Goal: Task Accomplishment & Management: Complete application form

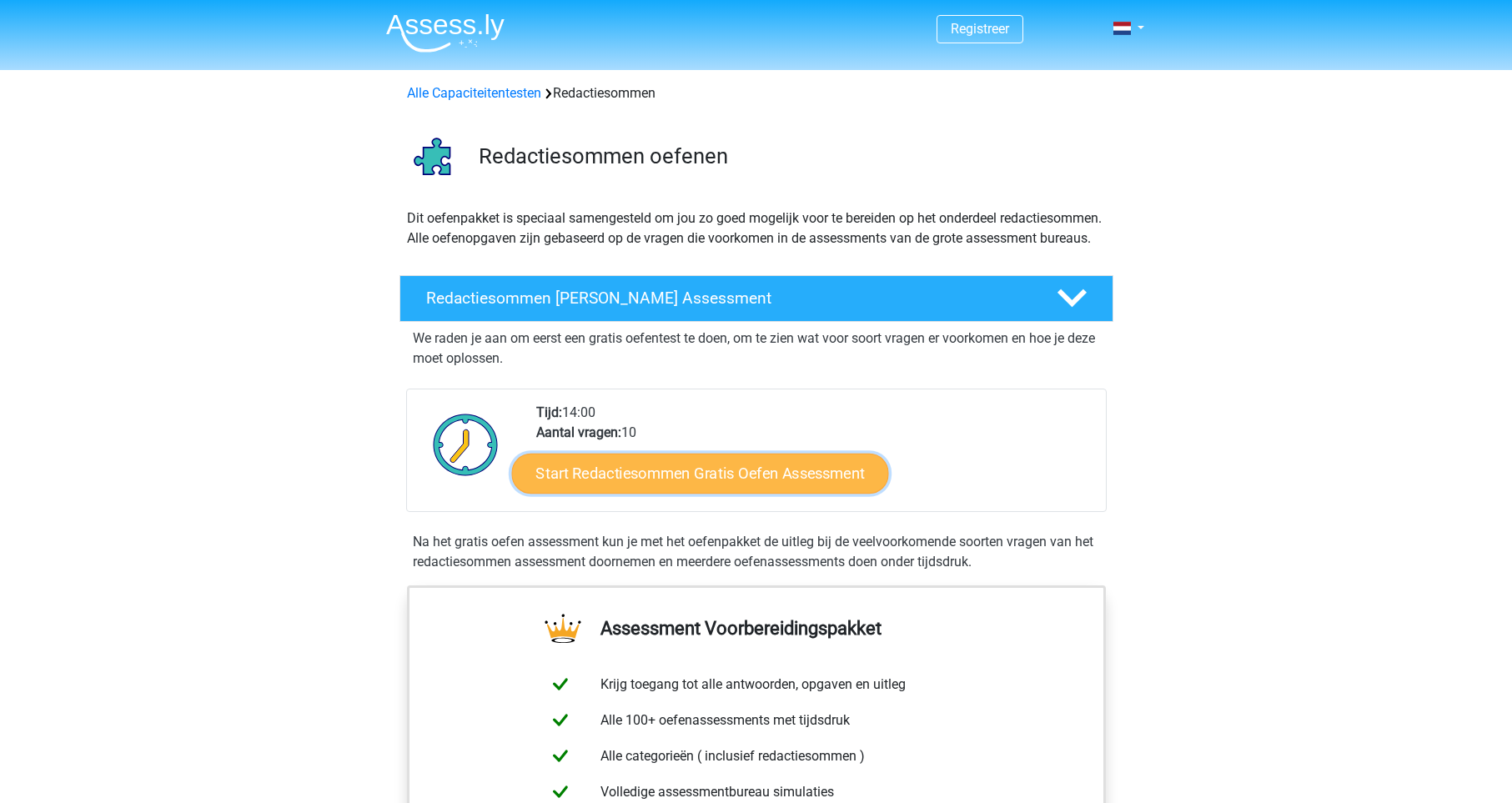
click at [667, 492] on link "Start Redactiesommen Gratis Oefen Assessment" at bounding box center [700, 473] width 378 height 40
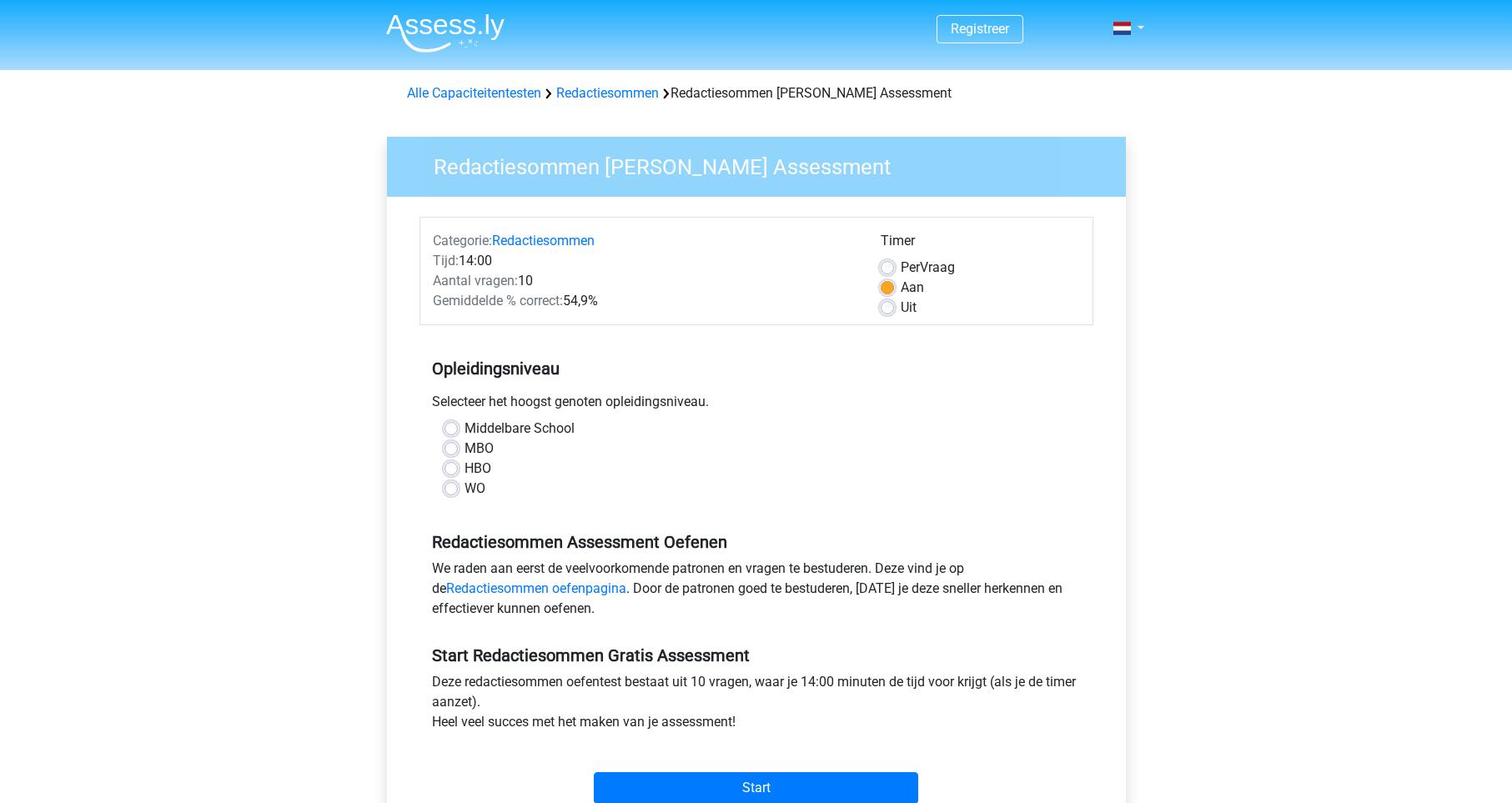
click at [465, 495] on label "WO" at bounding box center [475, 488] width 21 height 20
click at [454, 495] on input "WO" at bounding box center [451, 487] width 14 height 17
radio input "true"
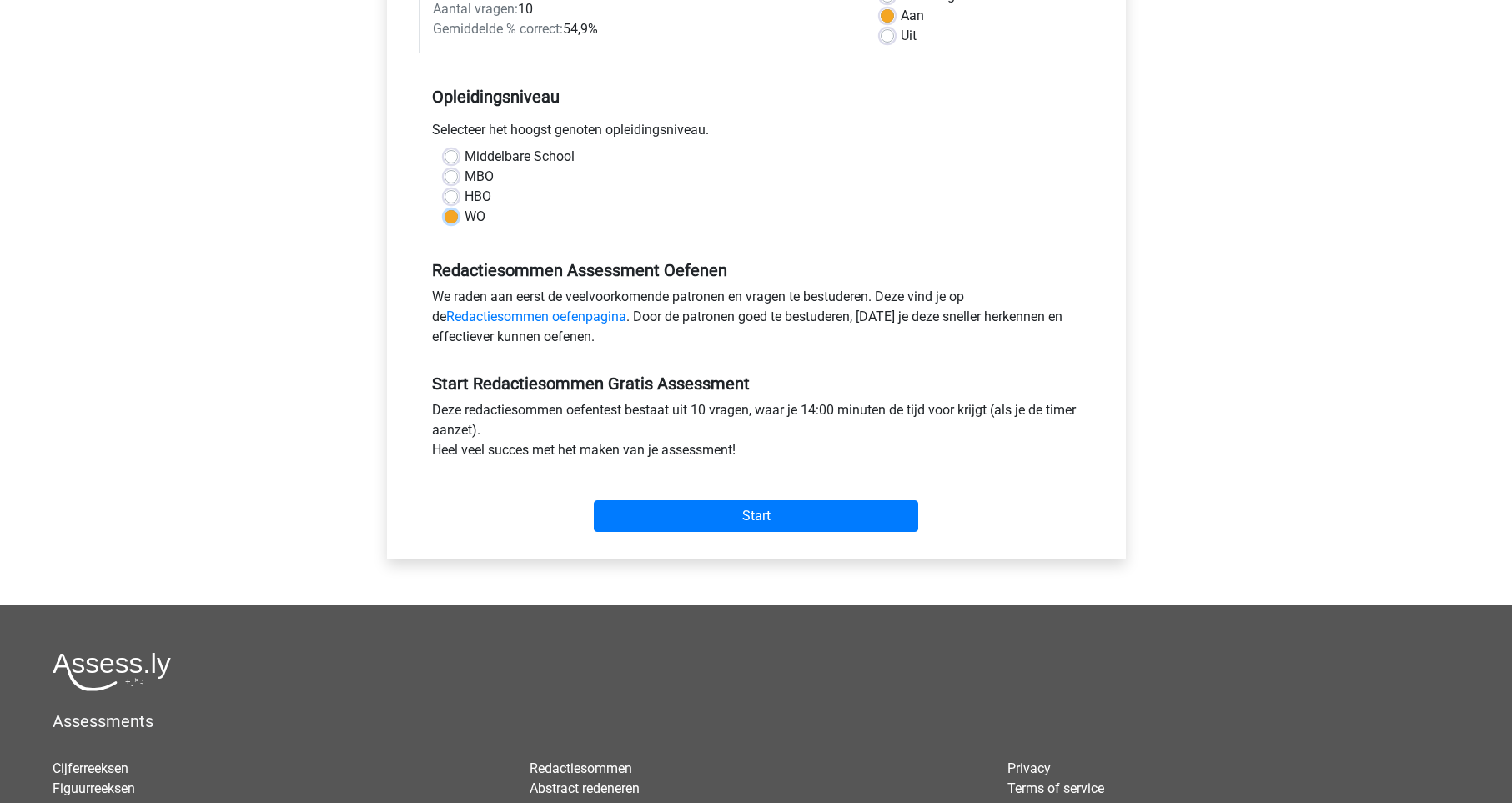
scroll to position [285, 0]
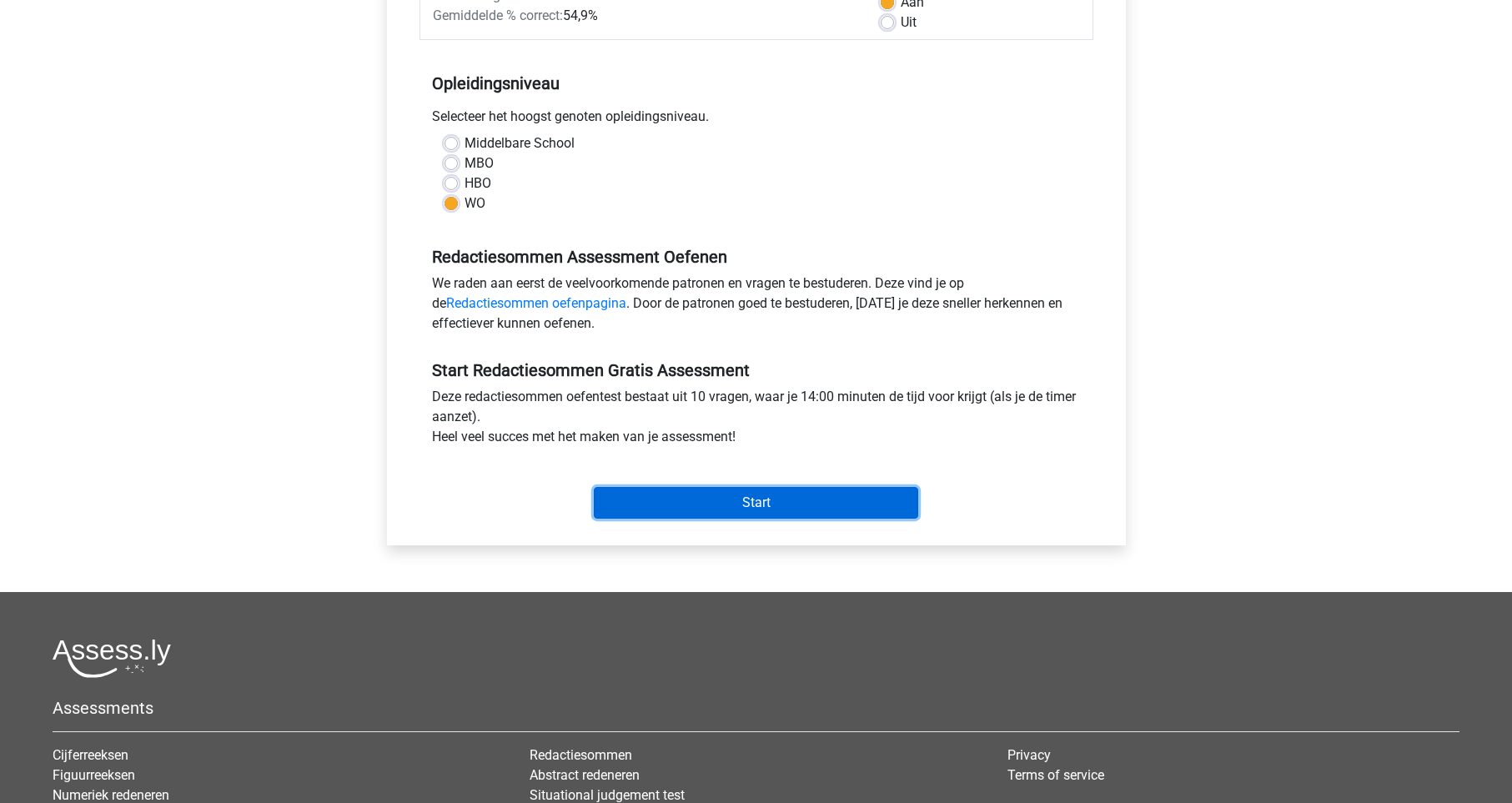
click at [671, 504] on input "Start" at bounding box center [756, 503] width 324 height 31
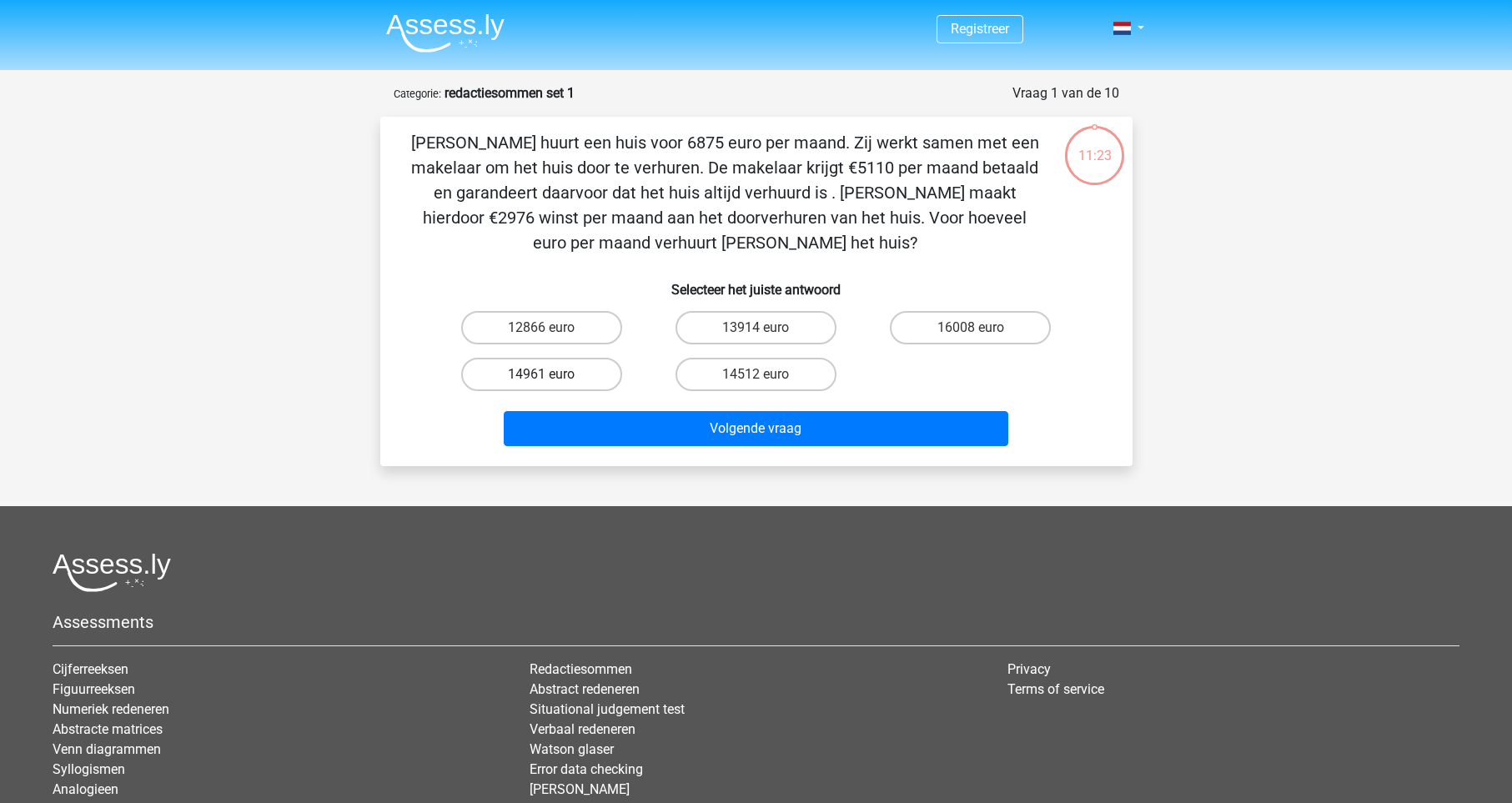
click at [574, 364] on label "14961 euro" at bounding box center [542, 374] width 161 height 33
click at [552, 374] on input "14961 euro" at bounding box center [547, 379] width 11 height 11
radio input "true"
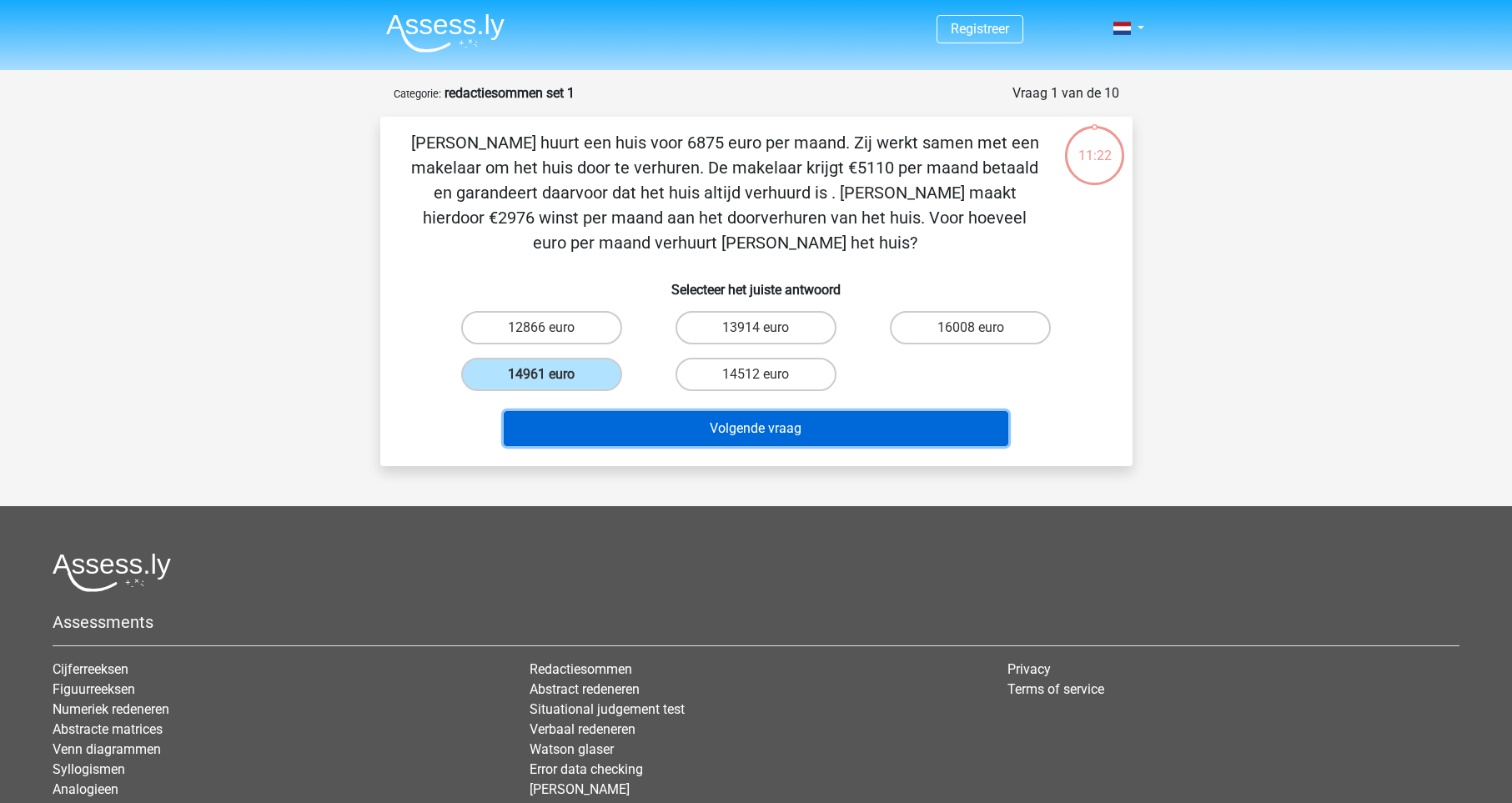
drag, startPoint x: 652, startPoint y: 424, endPoint x: 670, endPoint y: 427, distance: 18.2
click at [653, 424] on button "Volgende vraag" at bounding box center [756, 429] width 504 height 35
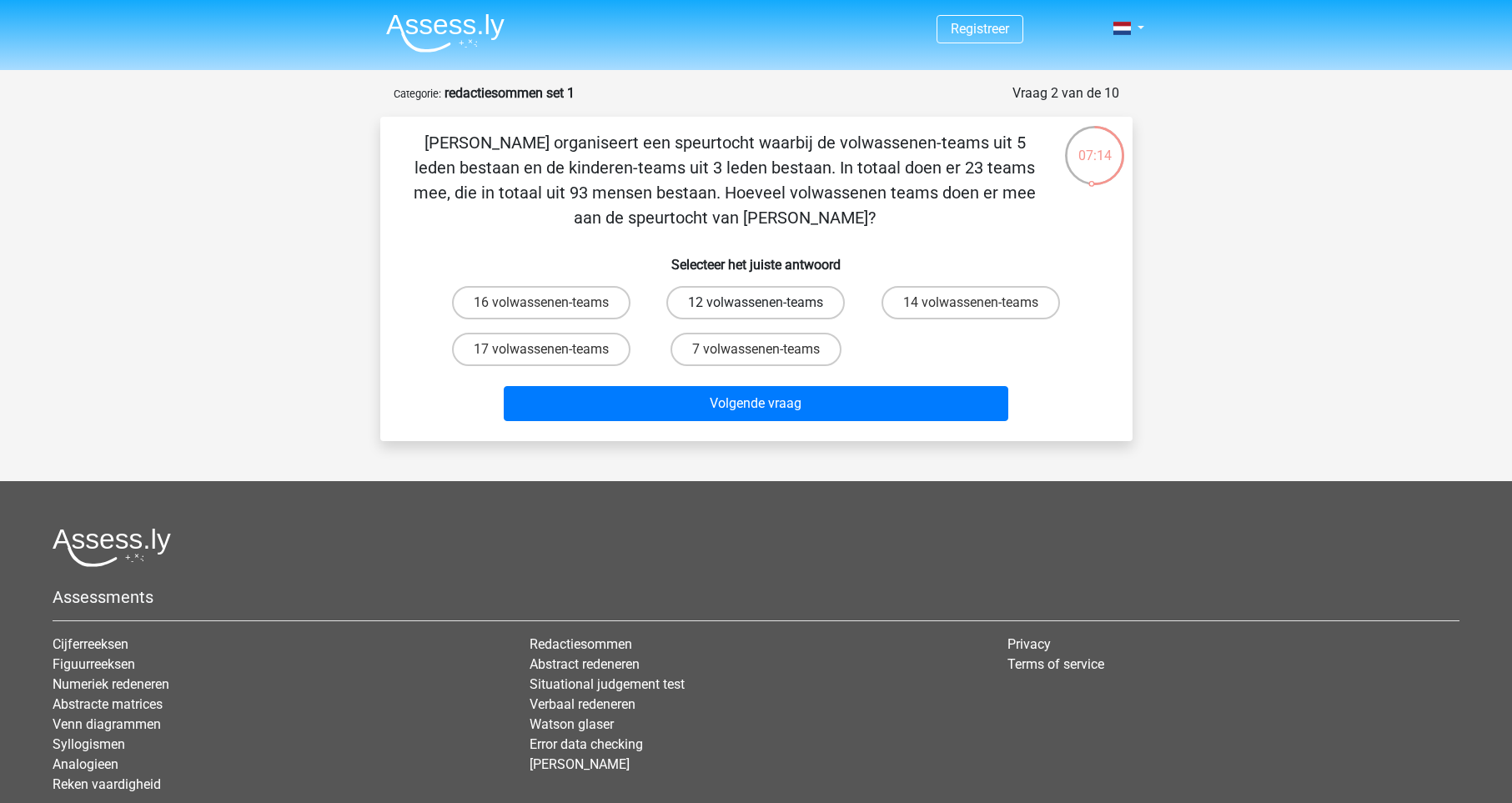
click at [726, 312] on label "12 volwassenen-teams" at bounding box center [756, 303] width 179 height 33
click at [756, 312] on input "12 volwassenen-teams" at bounding box center [761, 308] width 11 height 11
radio input "true"
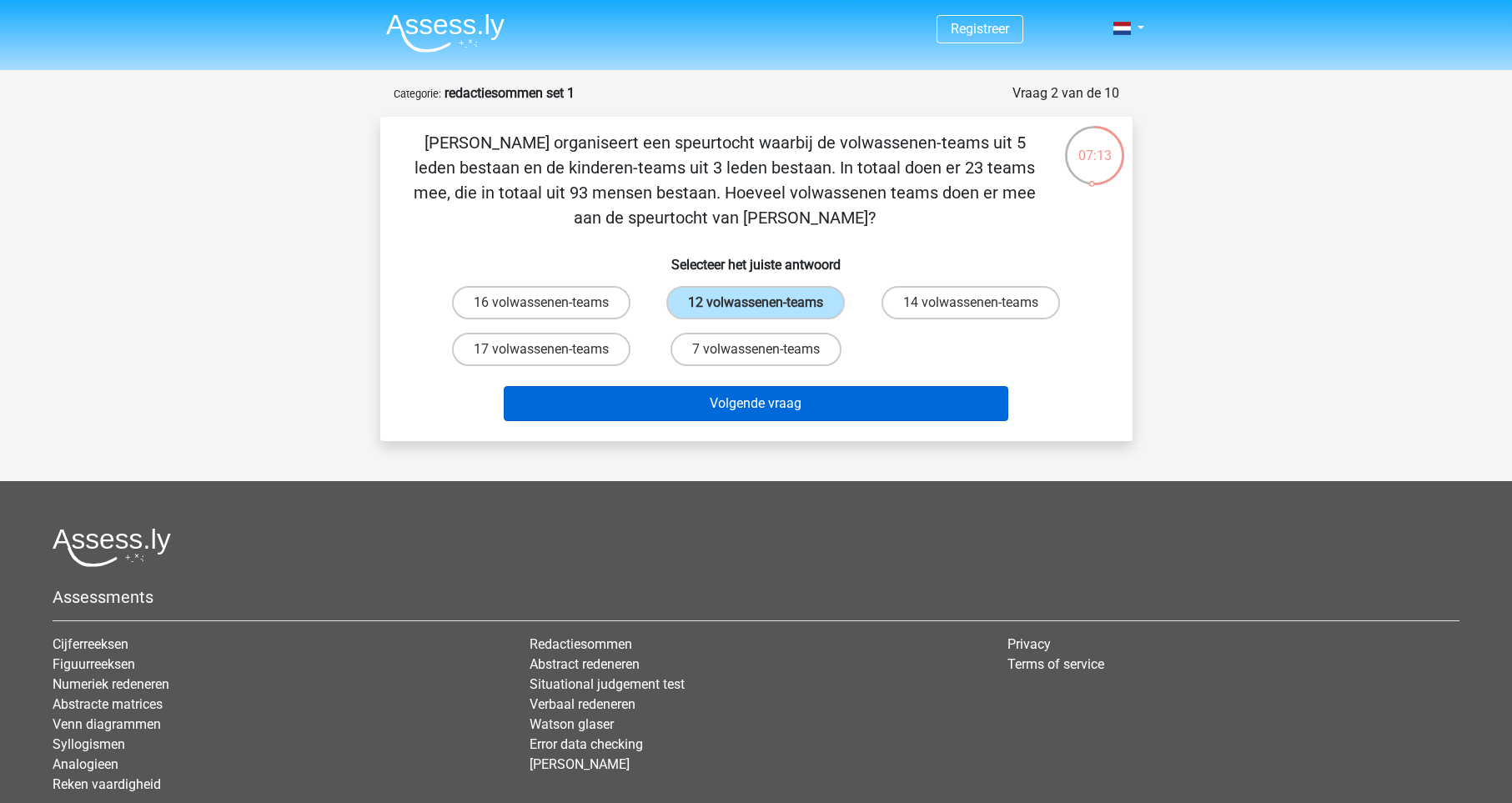
click at [763, 386] on div "Volgende vraag" at bounding box center [756, 400] width 699 height 55
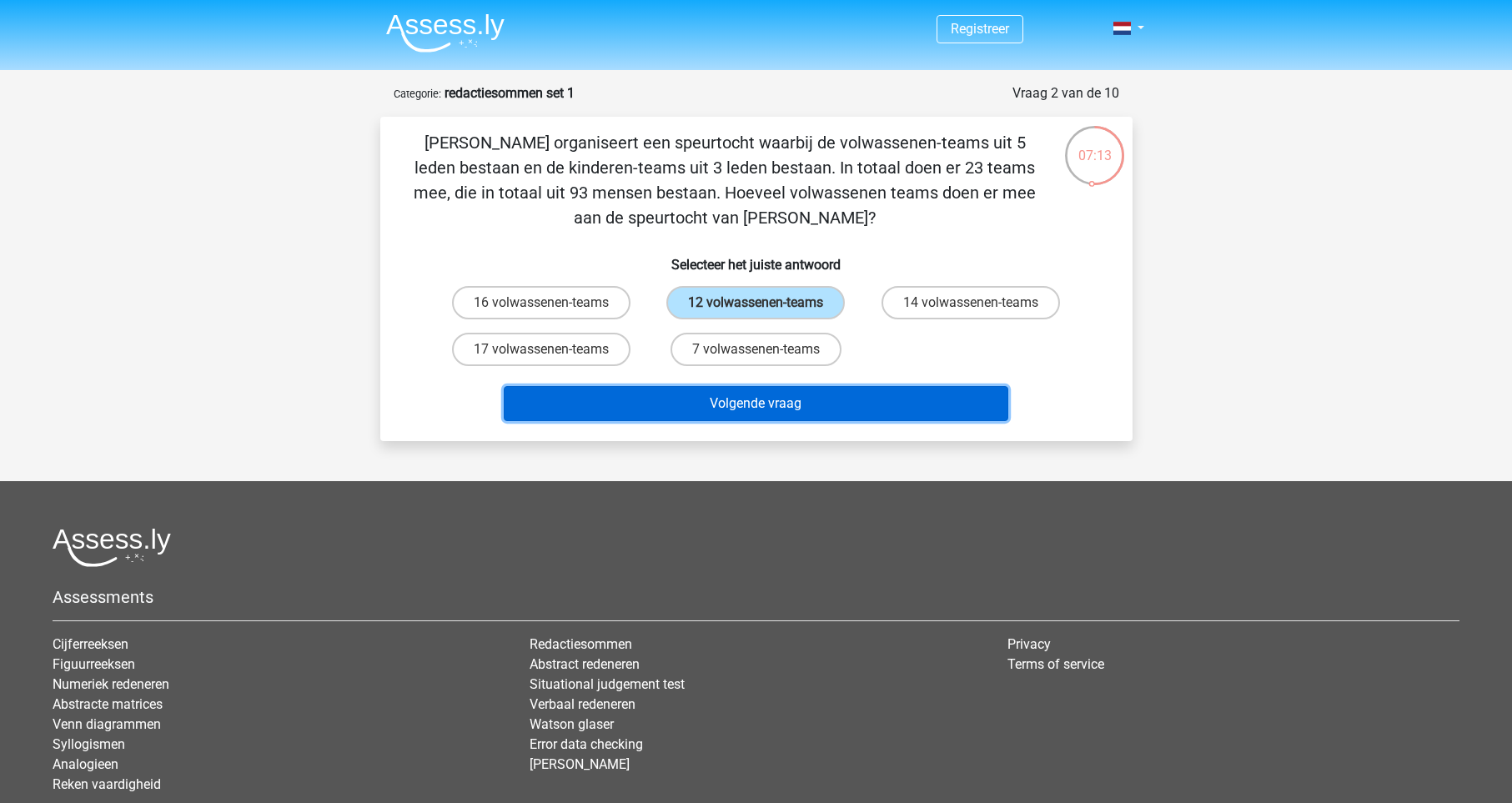
click at [767, 403] on button "Volgende vraag" at bounding box center [756, 404] width 504 height 35
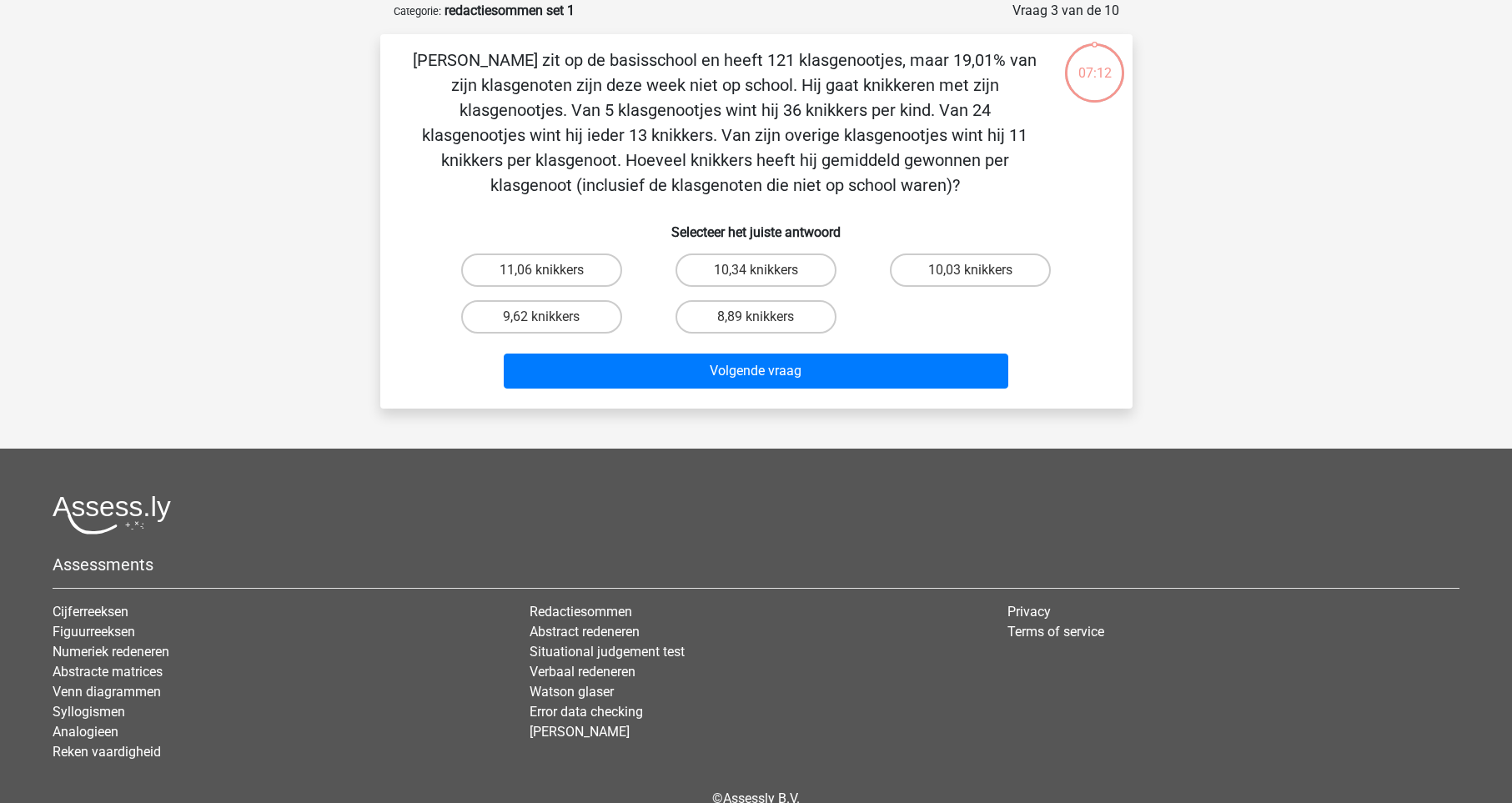
scroll to position [84, 0]
click at [723, 278] on label "10,34 knikkers" at bounding box center [756, 269] width 161 height 33
click at [756, 278] on input "10,34 knikkers" at bounding box center [761, 274] width 11 height 11
radio input "true"
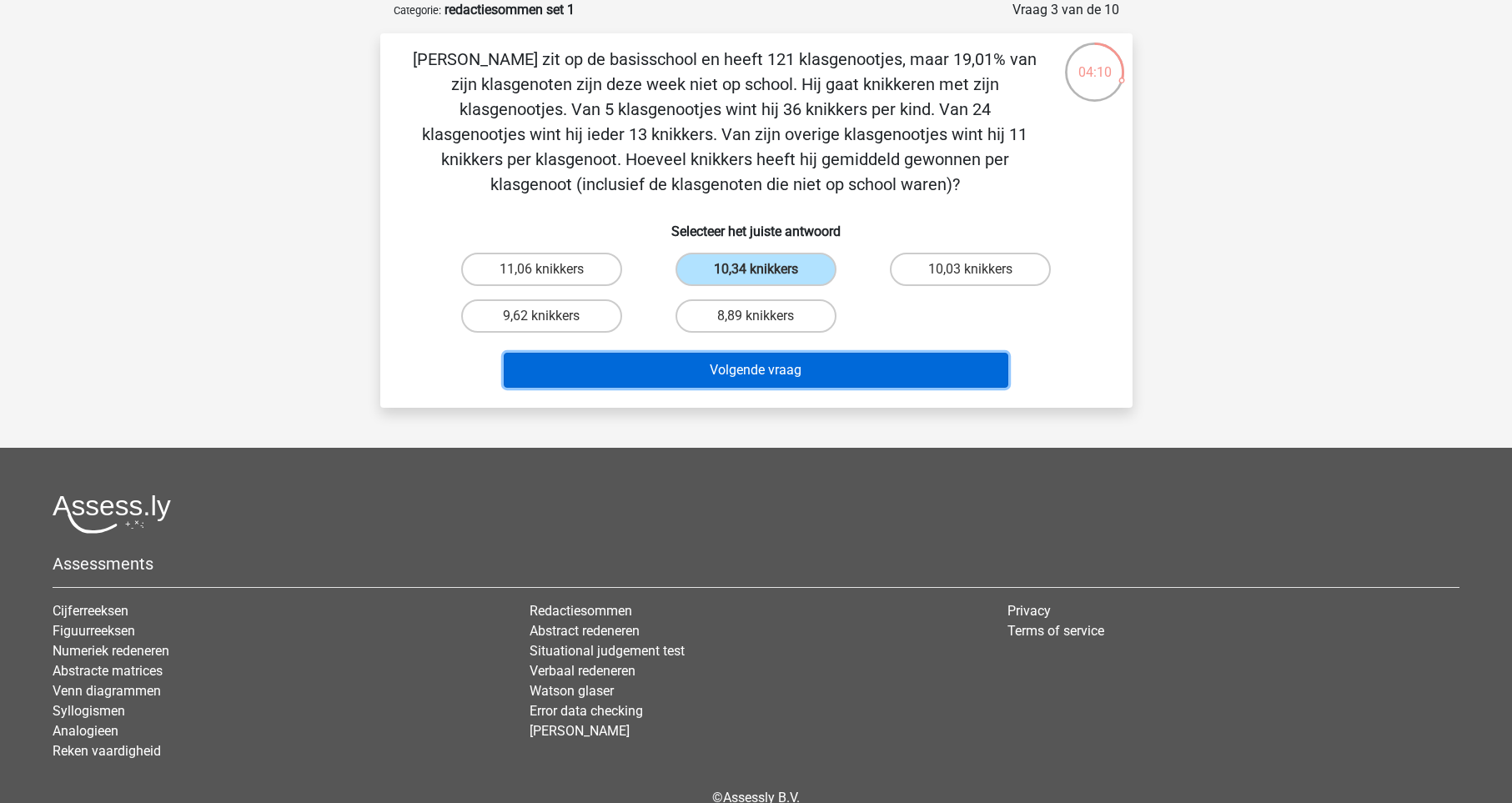
click at [784, 382] on button "Volgende vraag" at bounding box center [756, 371] width 504 height 35
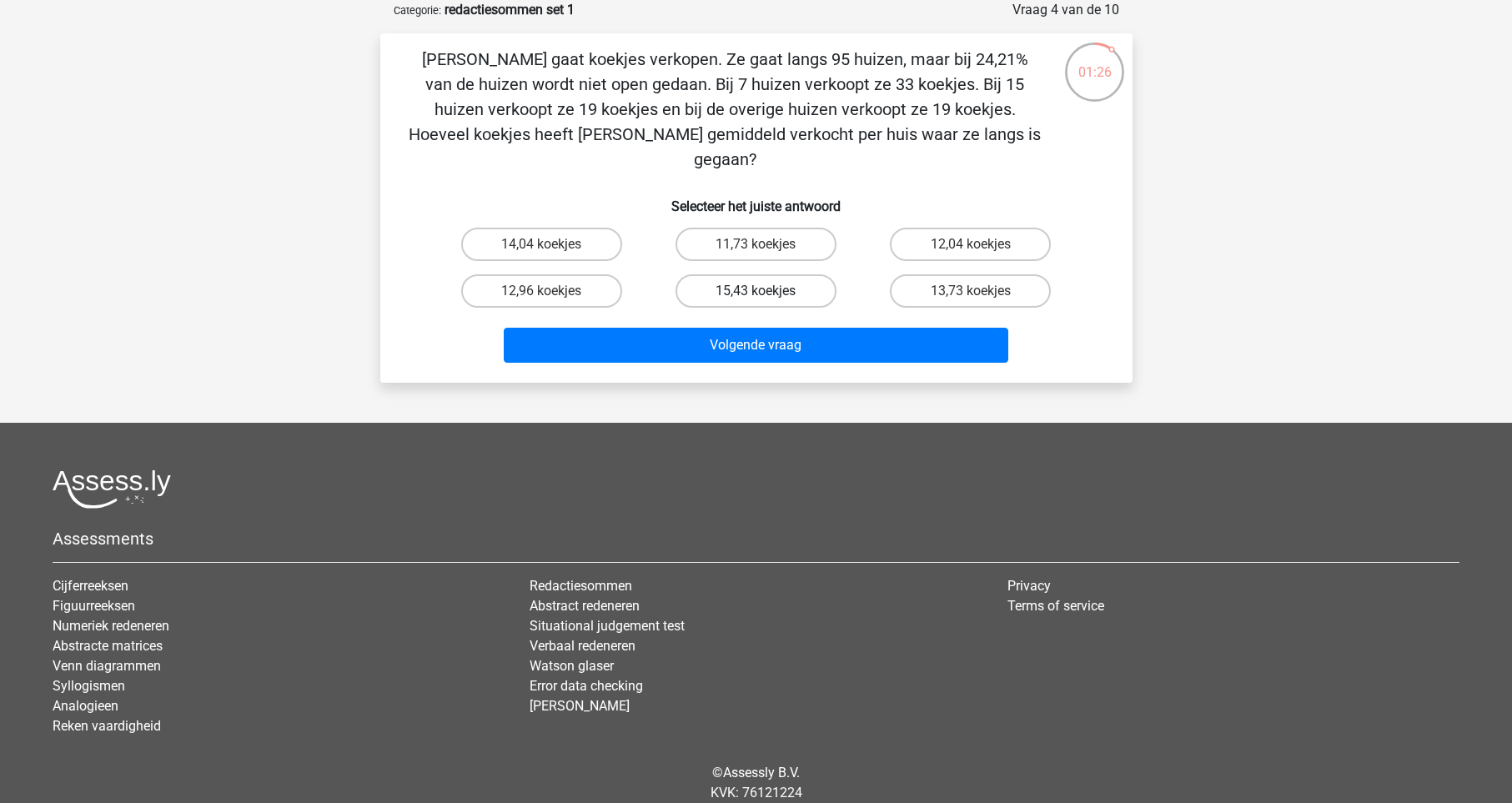
click at [748, 274] on label "15,43 koekjes" at bounding box center [756, 291] width 161 height 33
click at [756, 291] on input "15,43 koekjes" at bounding box center [761, 296] width 11 height 11
radio input "true"
click at [746, 289] on div "15,43 koekjes" at bounding box center [756, 291] width 214 height 47
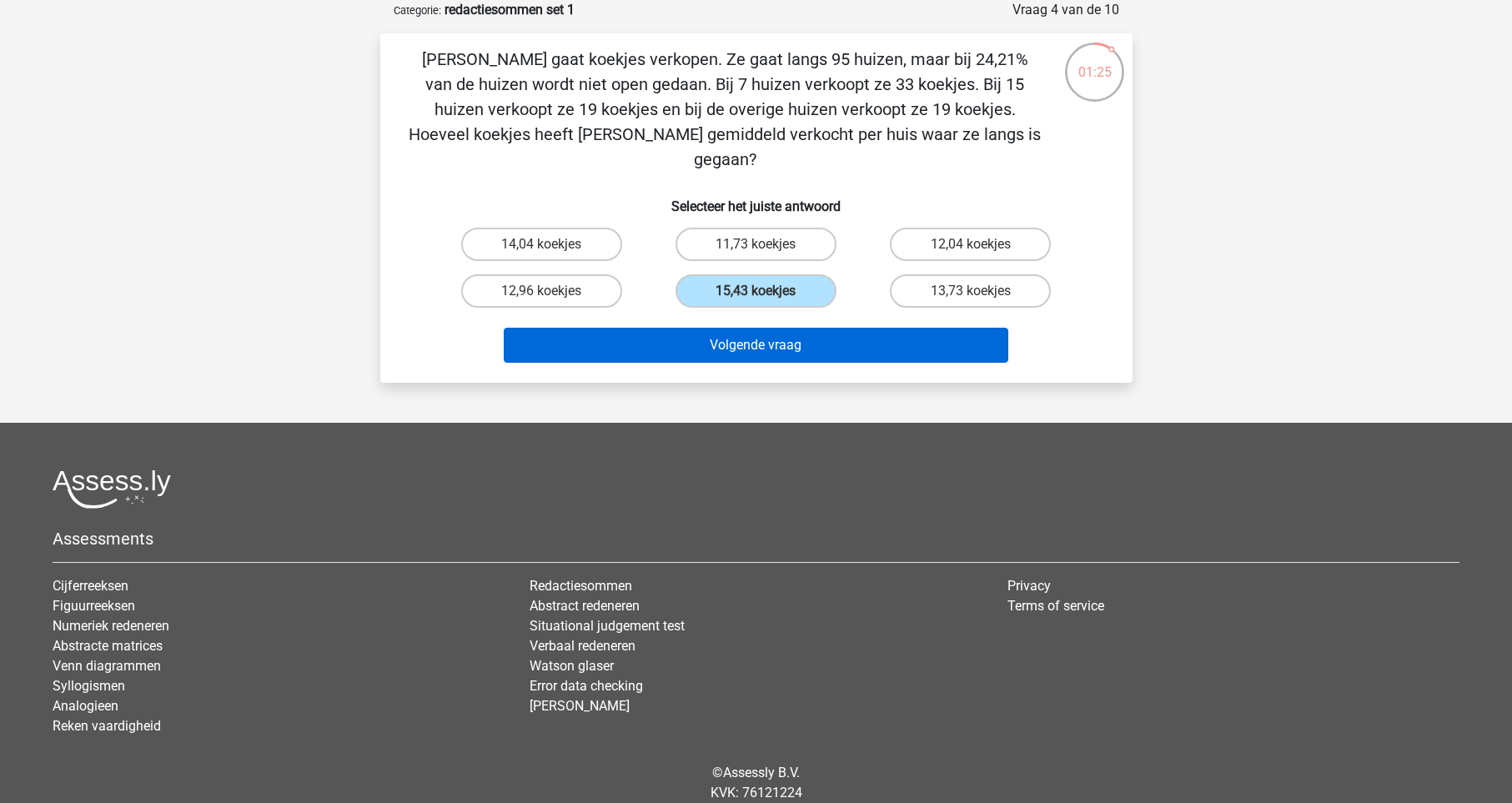
drag, startPoint x: 746, startPoint y: 301, endPoint x: 745, endPoint y: 312, distance: 11.0
click at [746, 315] on div "Volgende vraag" at bounding box center [756, 342] width 699 height 55
click at [745, 327] on button "Volgende vraag" at bounding box center [756, 345] width 504 height 35
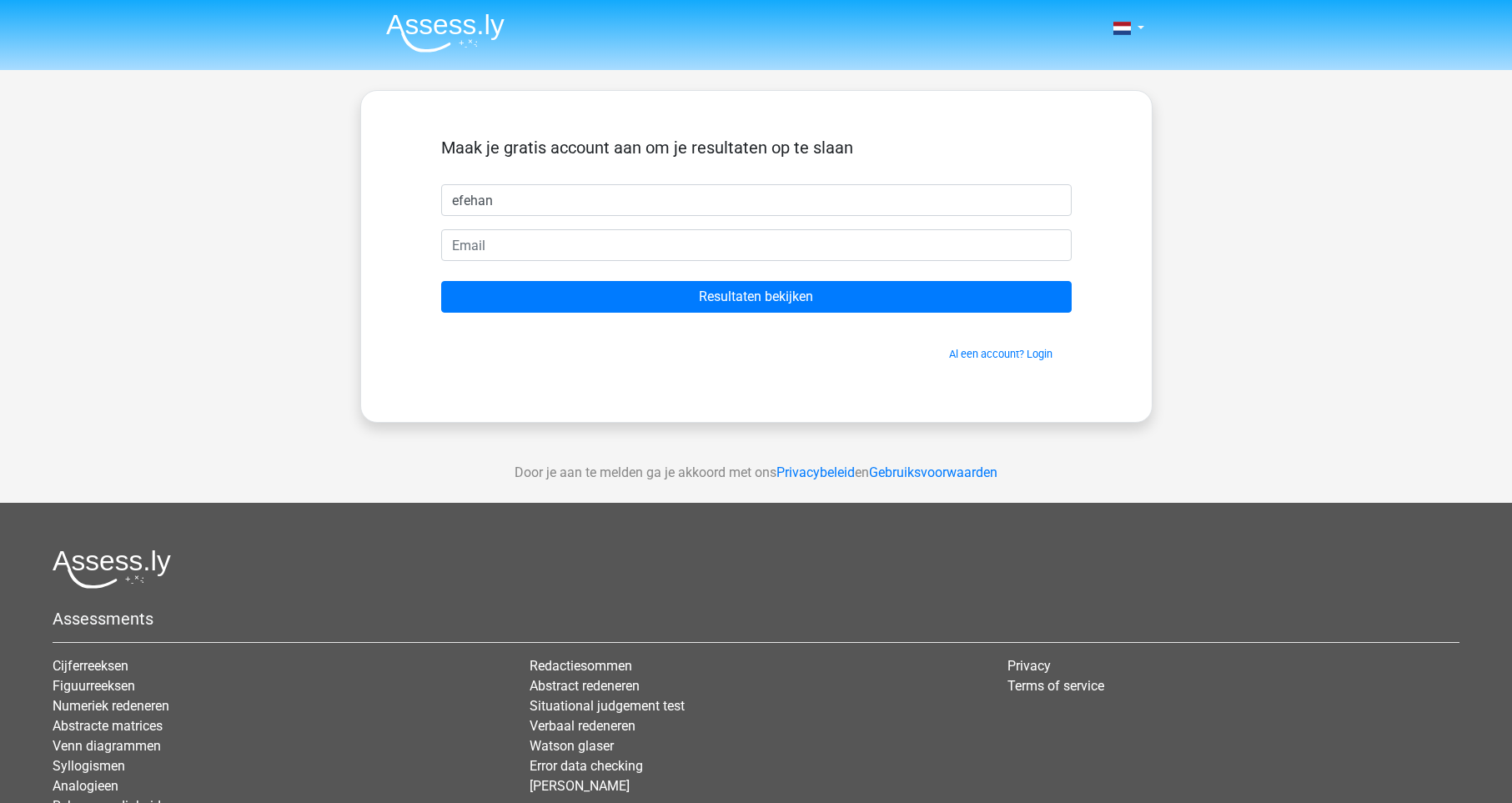
type input "efehan"
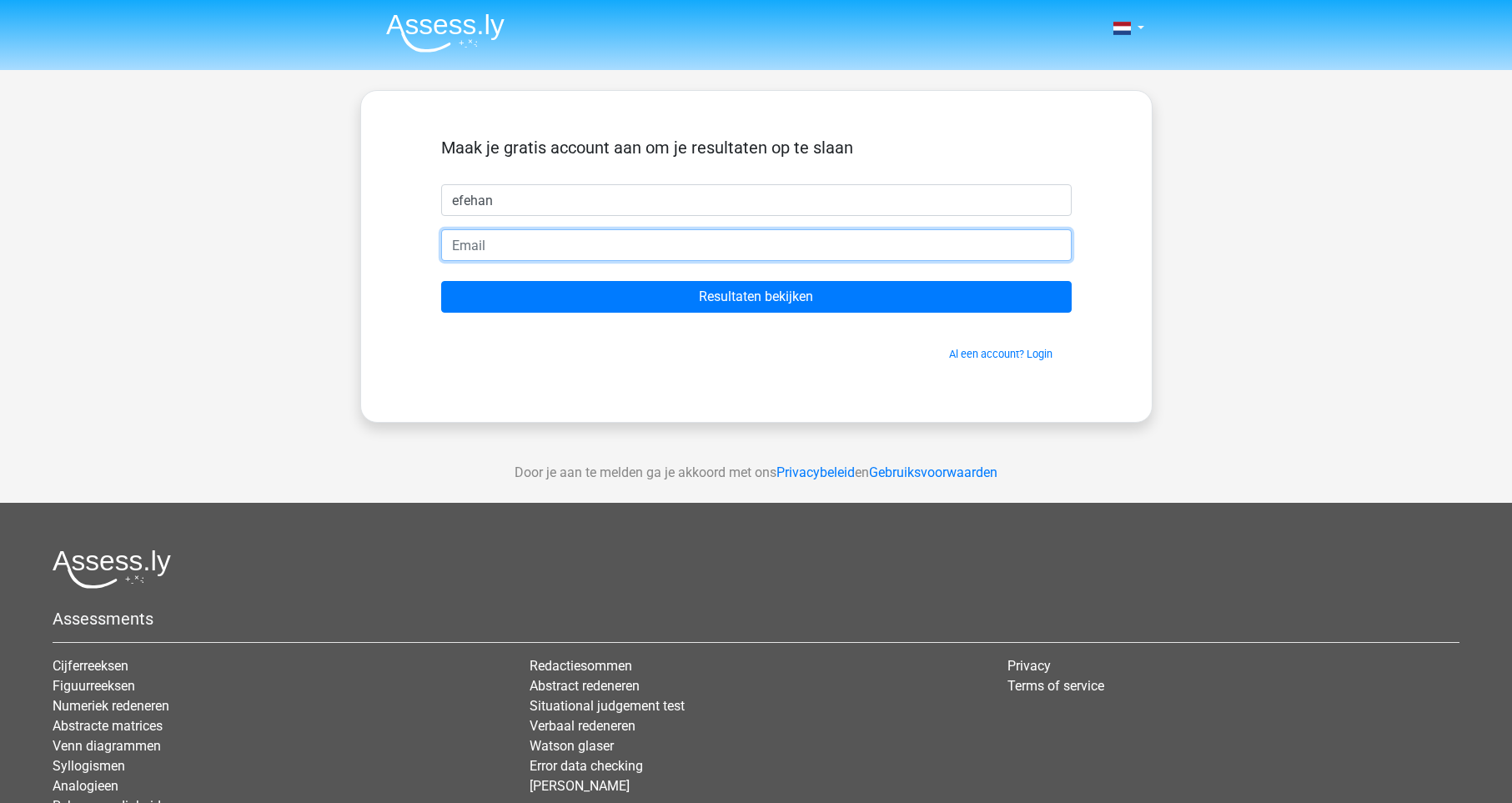
click at [720, 245] on input "email" at bounding box center [756, 245] width 630 height 31
drag, startPoint x: 620, startPoint y: 240, endPoint x: 362, endPoint y: 272, distance: 260.0
click at [441, 261] on input "ramiz.kuznek@gmail.com" at bounding box center [756, 245] width 630 height 31
type input "r"
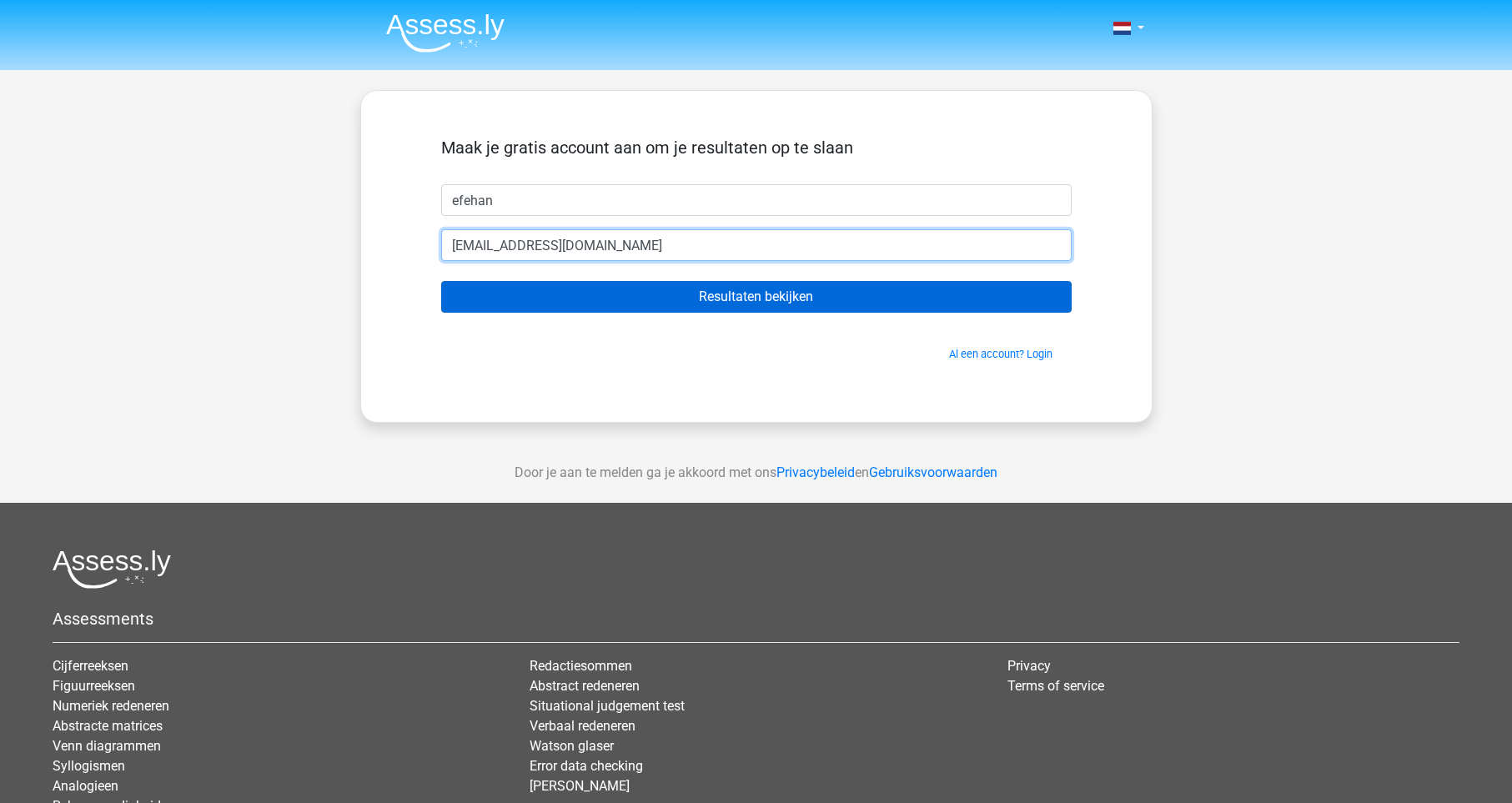
type input "kuznekefehan@gmail.com"
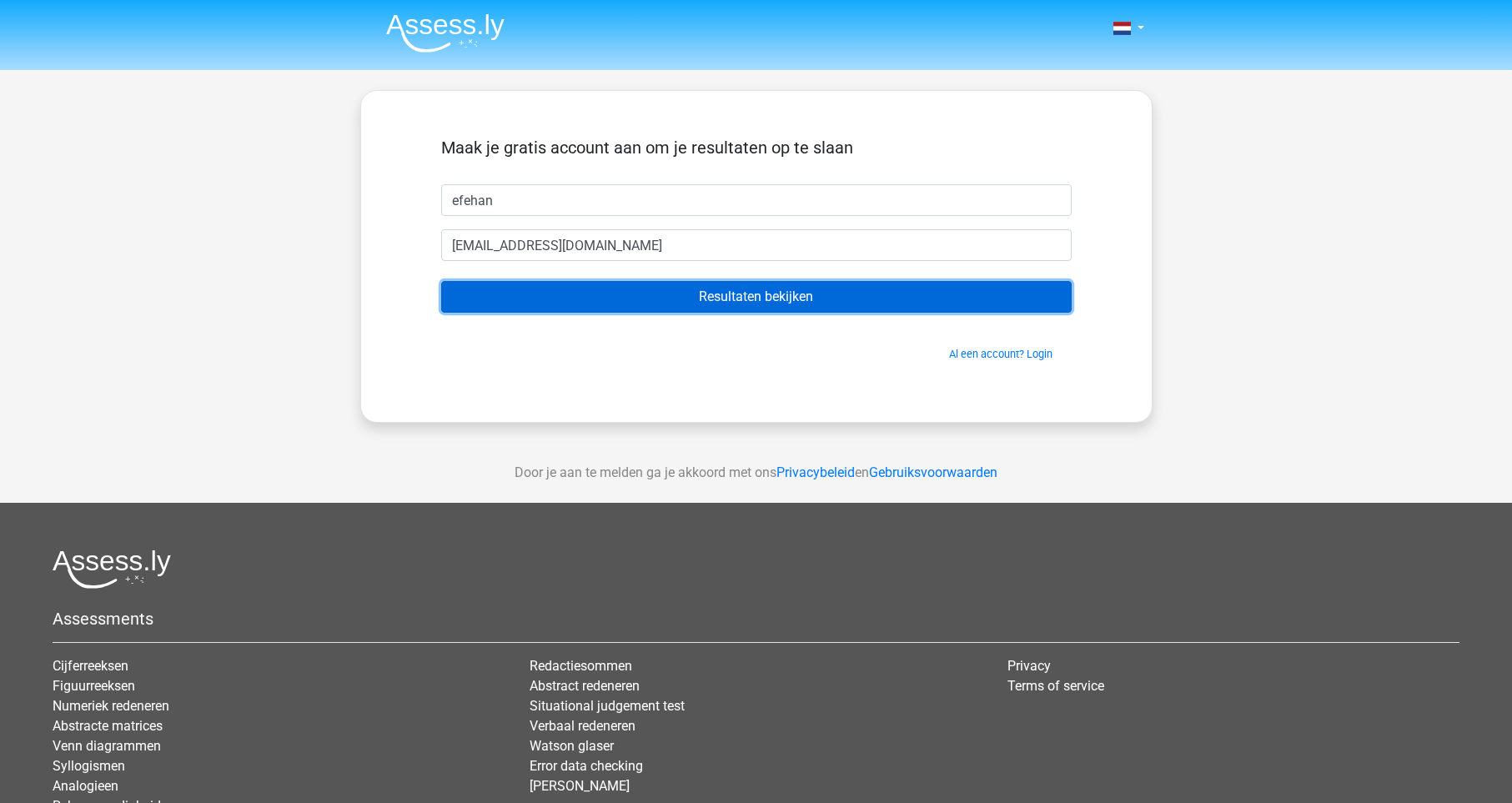
click at [649, 294] on input "Resultaten bekijken" at bounding box center [756, 297] width 630 height 31
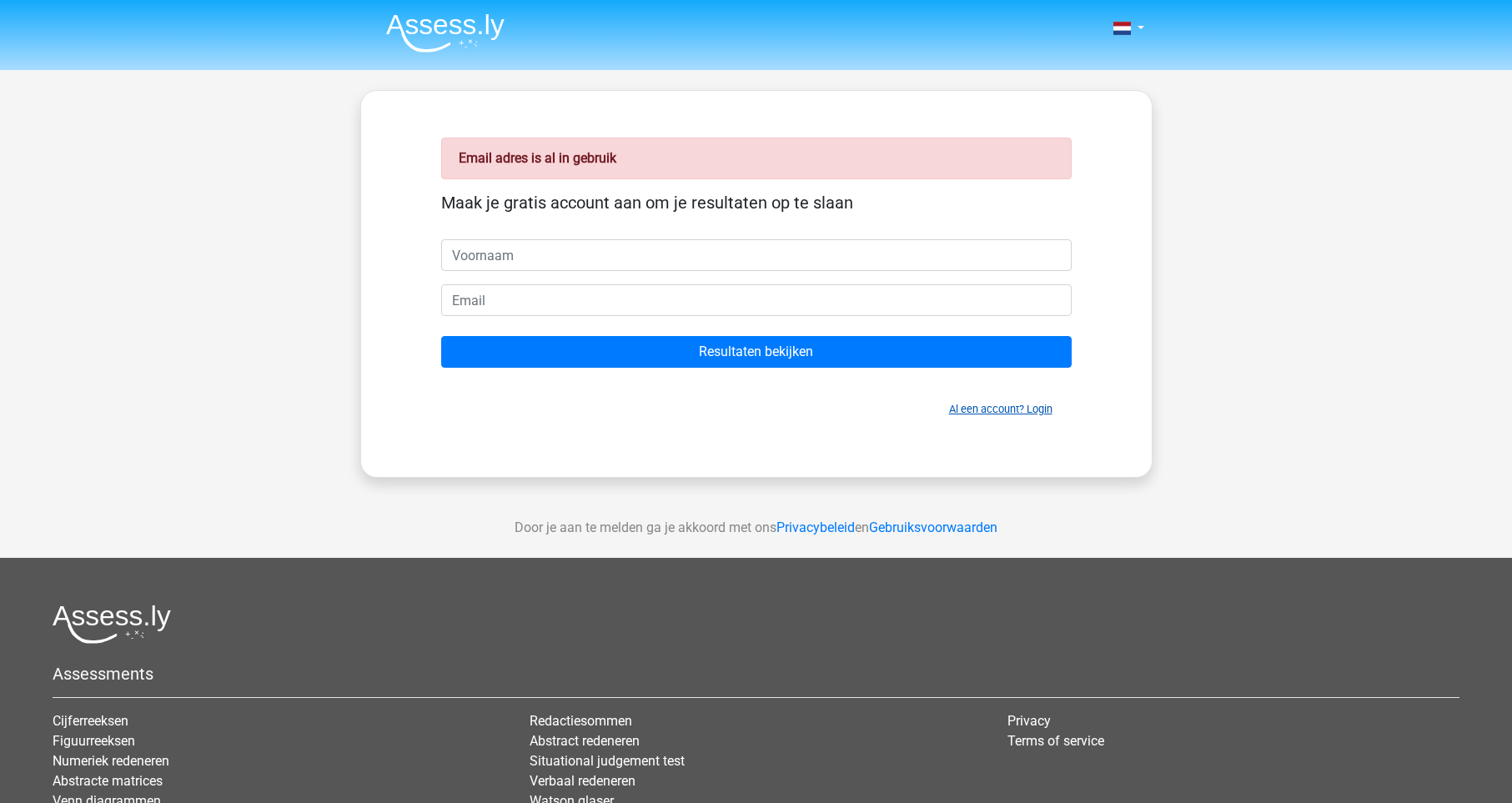
click at [1000, 415] on link "Al een account? Login" at bounding box center [1001, 409] width 103 height 13
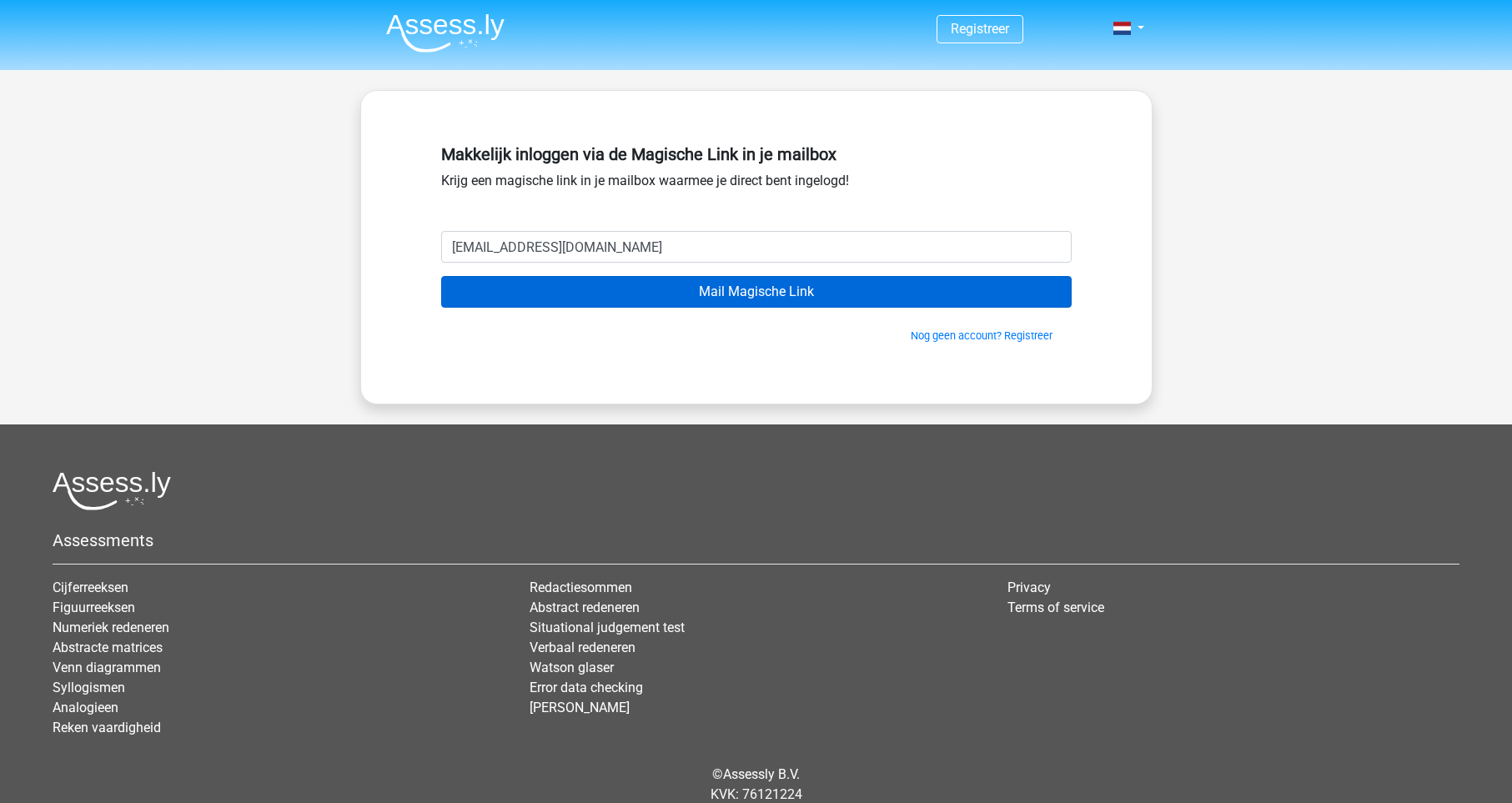
type input "[EMAIL_ADDRESS][DOMAIN_NAME]"
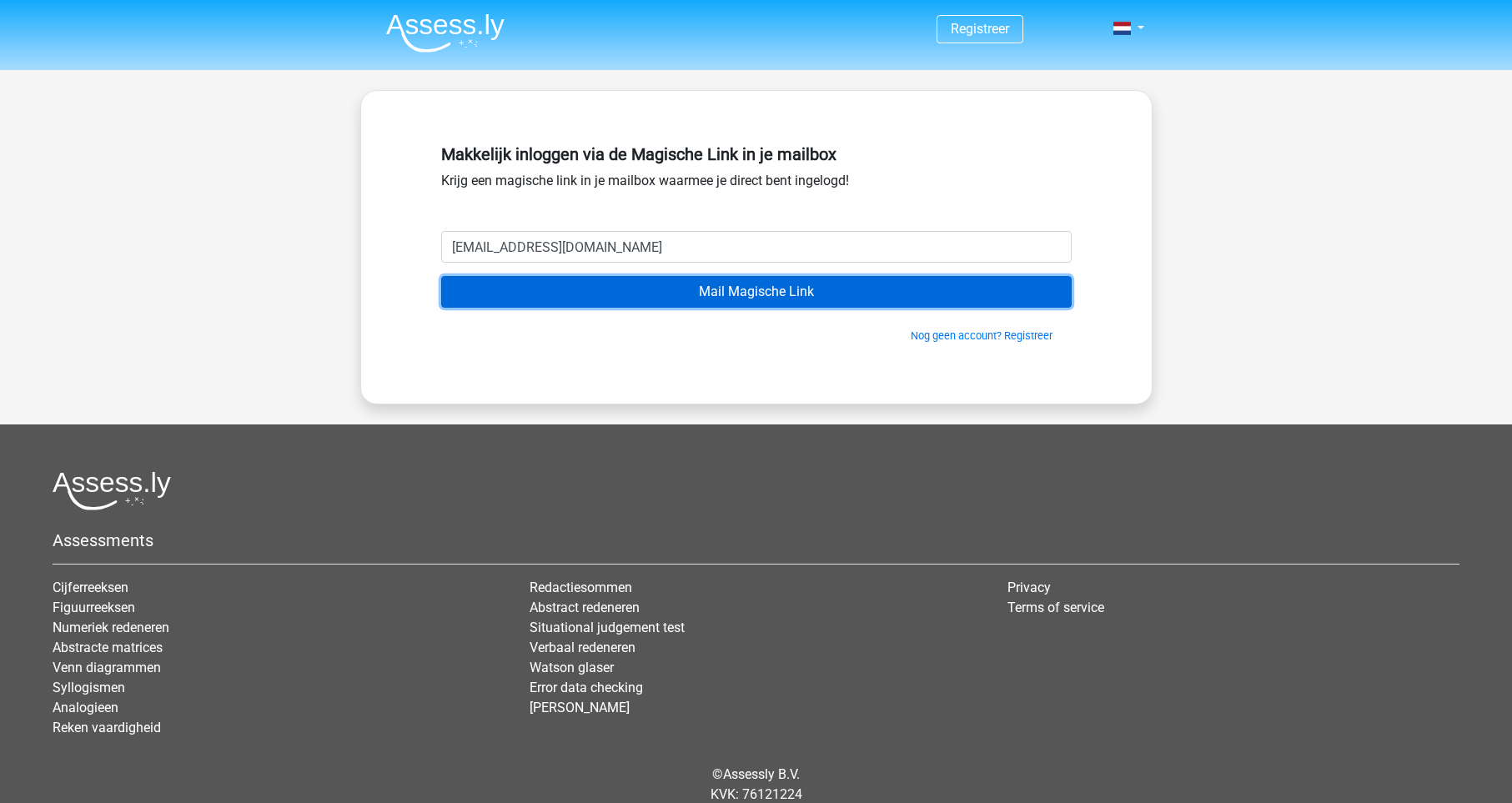
click at [674, 289] on input "Mail Magische Link" at bounding box center [756, 292] width 630 height 31
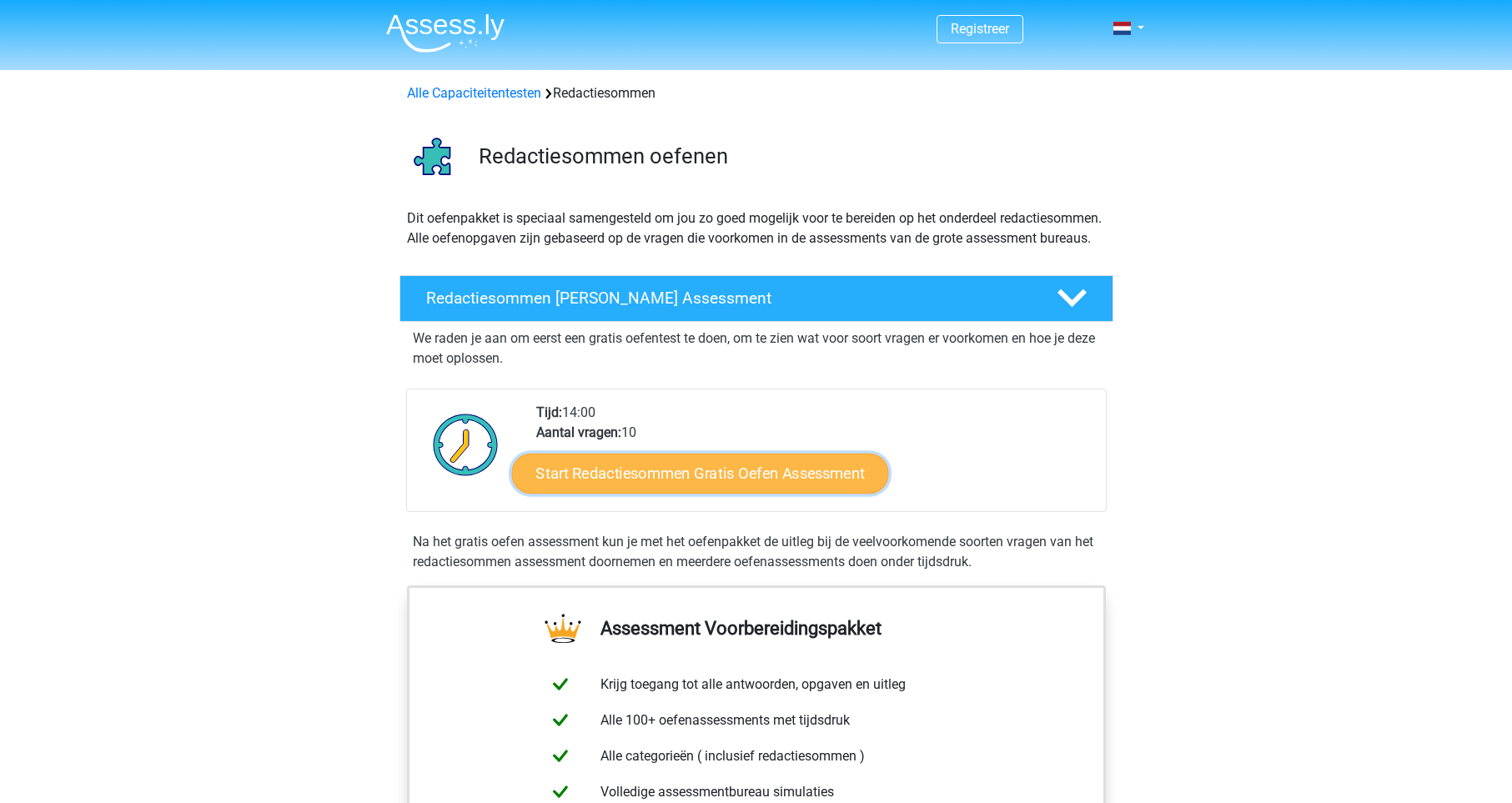
click at [669, 482] on link "Start Redactiesommen Gratis Oefen Assessment" at bounding box center [700, 473] width 378 height 40
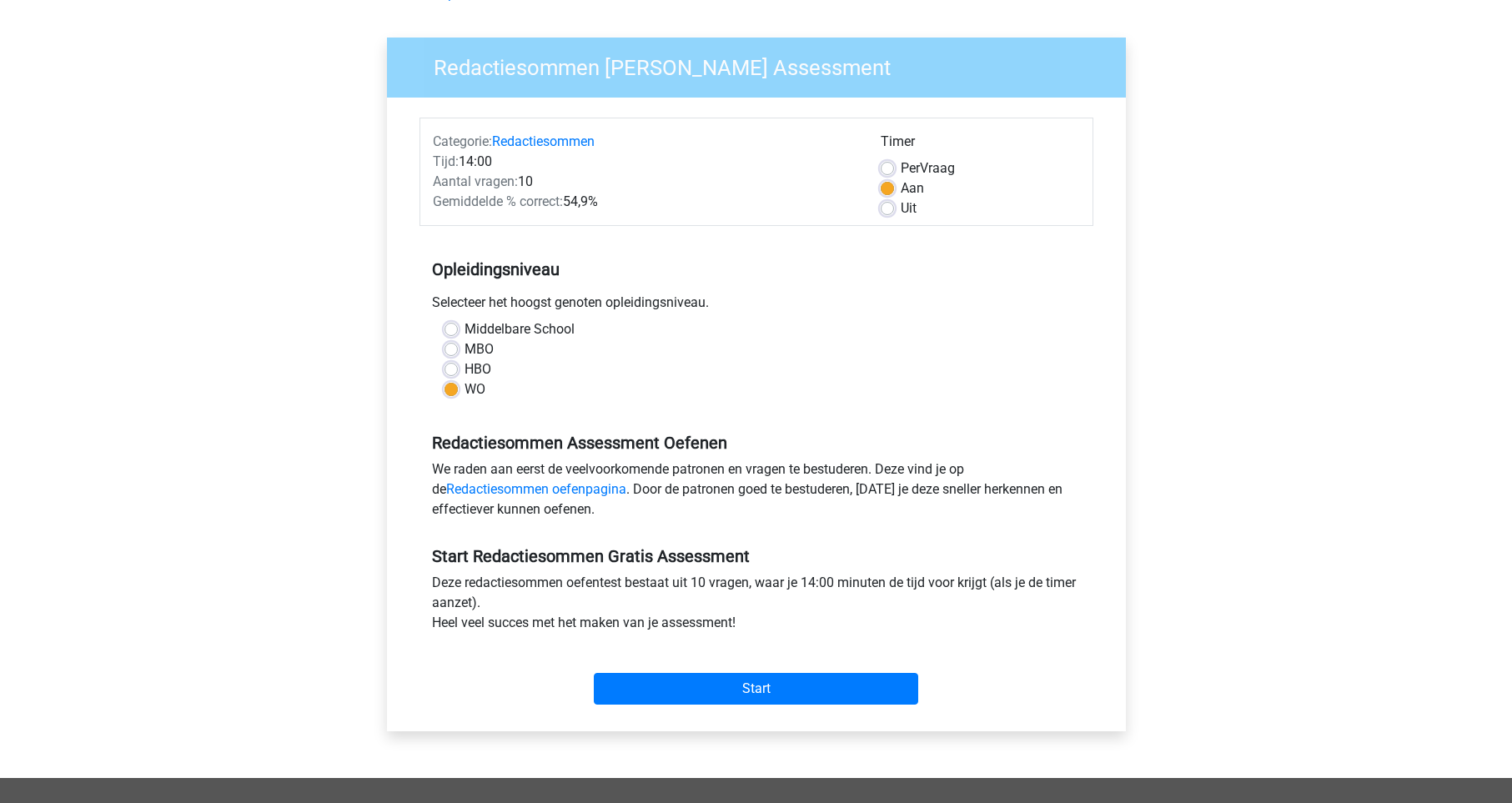
scroll to position [190, 0]
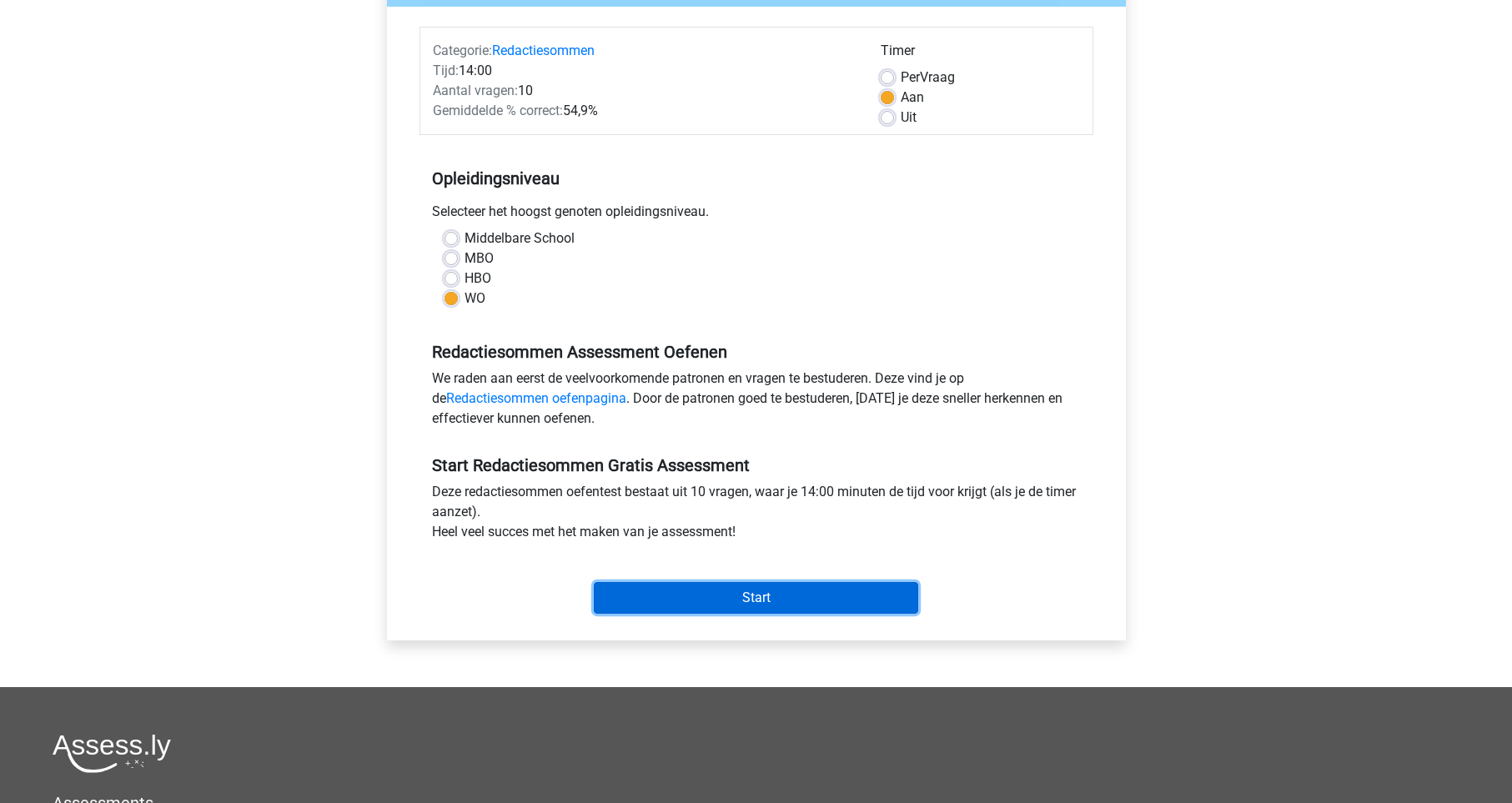
click at [739, 593] on input "Start" at bounding box center [756, 598] width 324 height 31
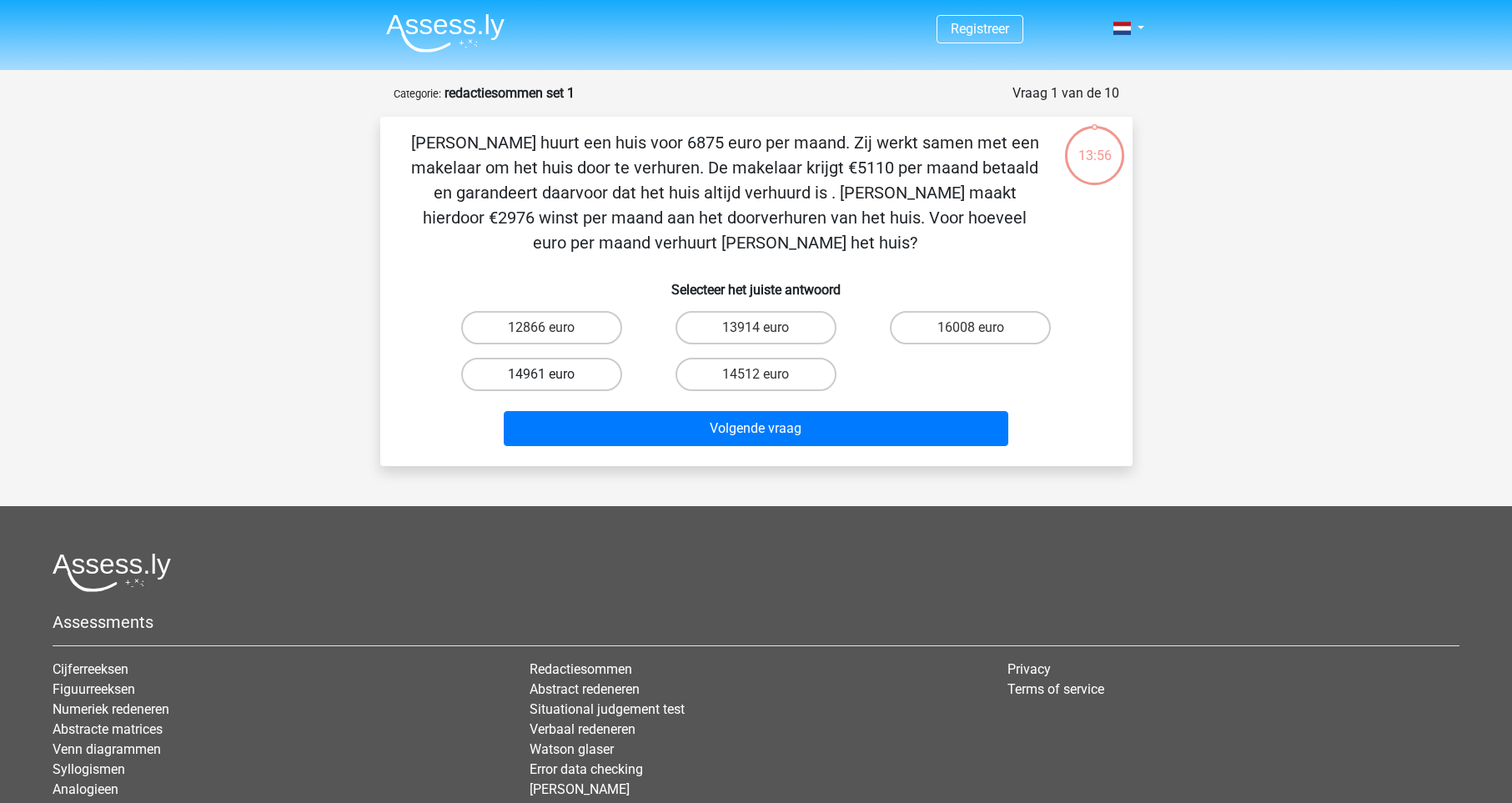
click at [596, 370] on label "14961 euro" at bounding box center [542, 374] width 161 height 33
click at [552, 374] on input "14961 euro" at bounding box center [547, 379] width 11 height 11
radio input "true"
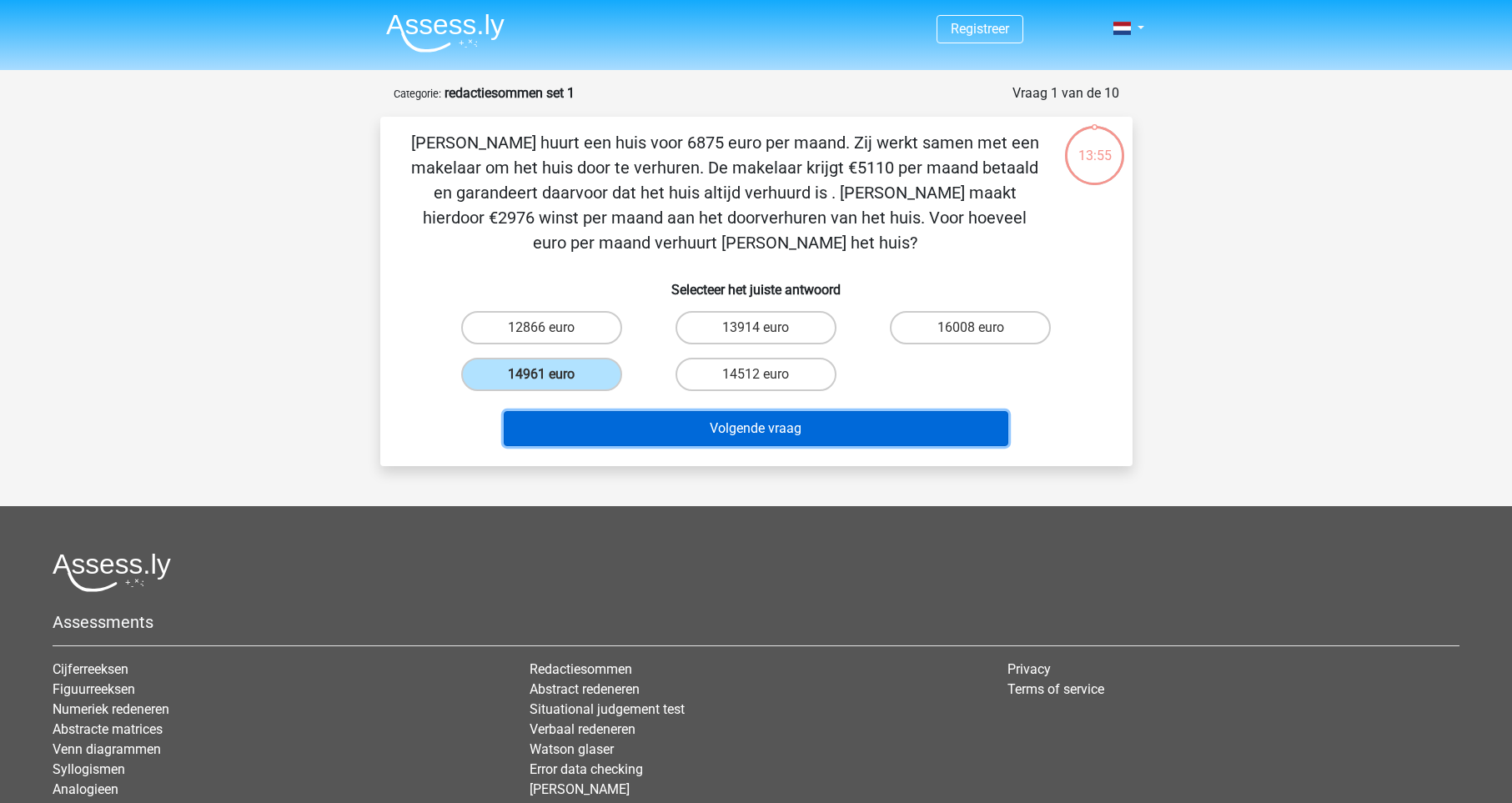
click at [769, 437] on button "Volgende vraag" at bounding box center [756, 429] width 504 height 35
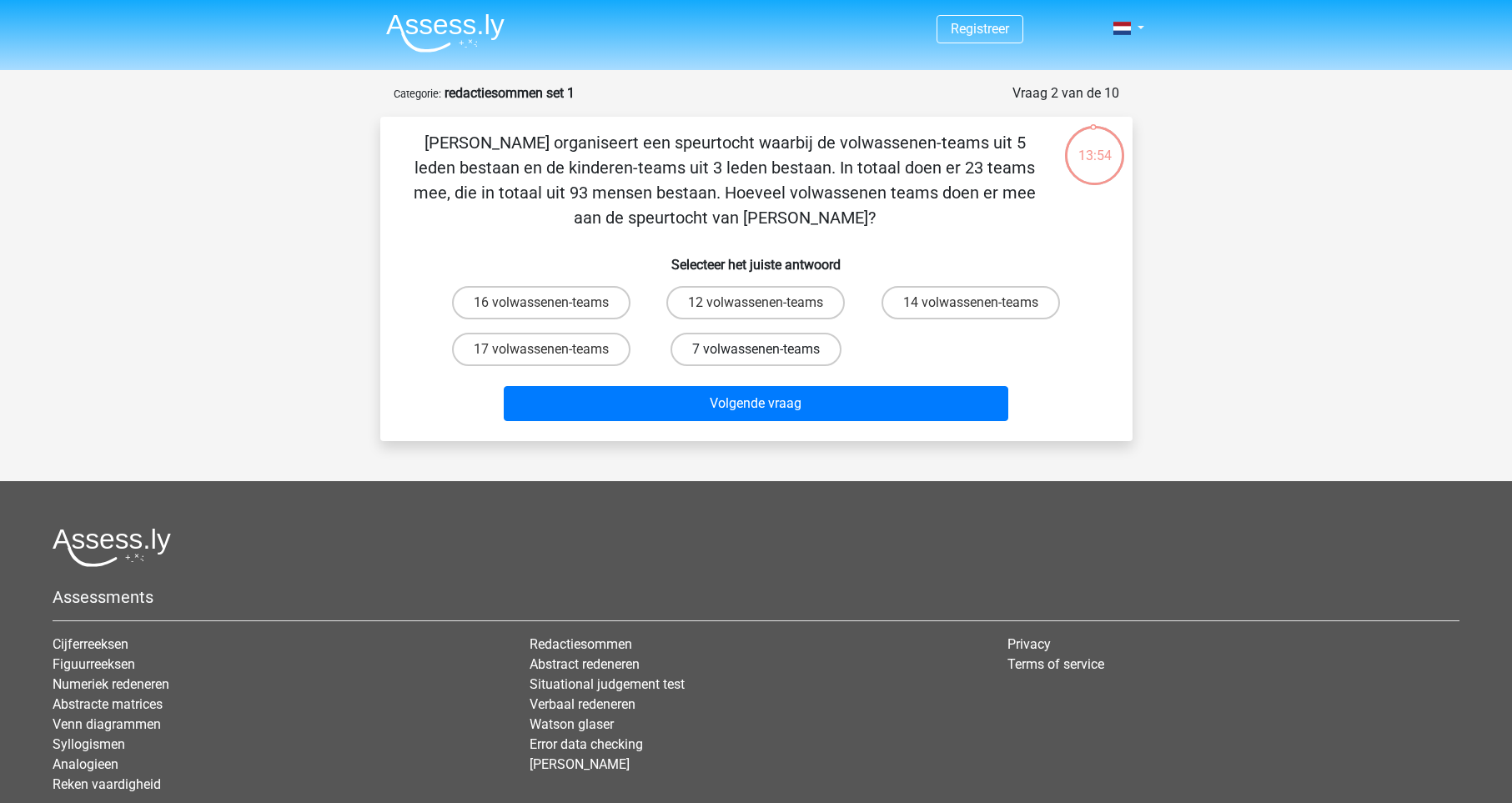
drag, startPoint x: 768, startPoint y: 305, endPoint x: 759, endPoint y: 339, distance: 35.2
click at [767, 306] on input "12 volwassenen-teams" at bounding box center [761, 308] width 11 height 11
radio input "true"
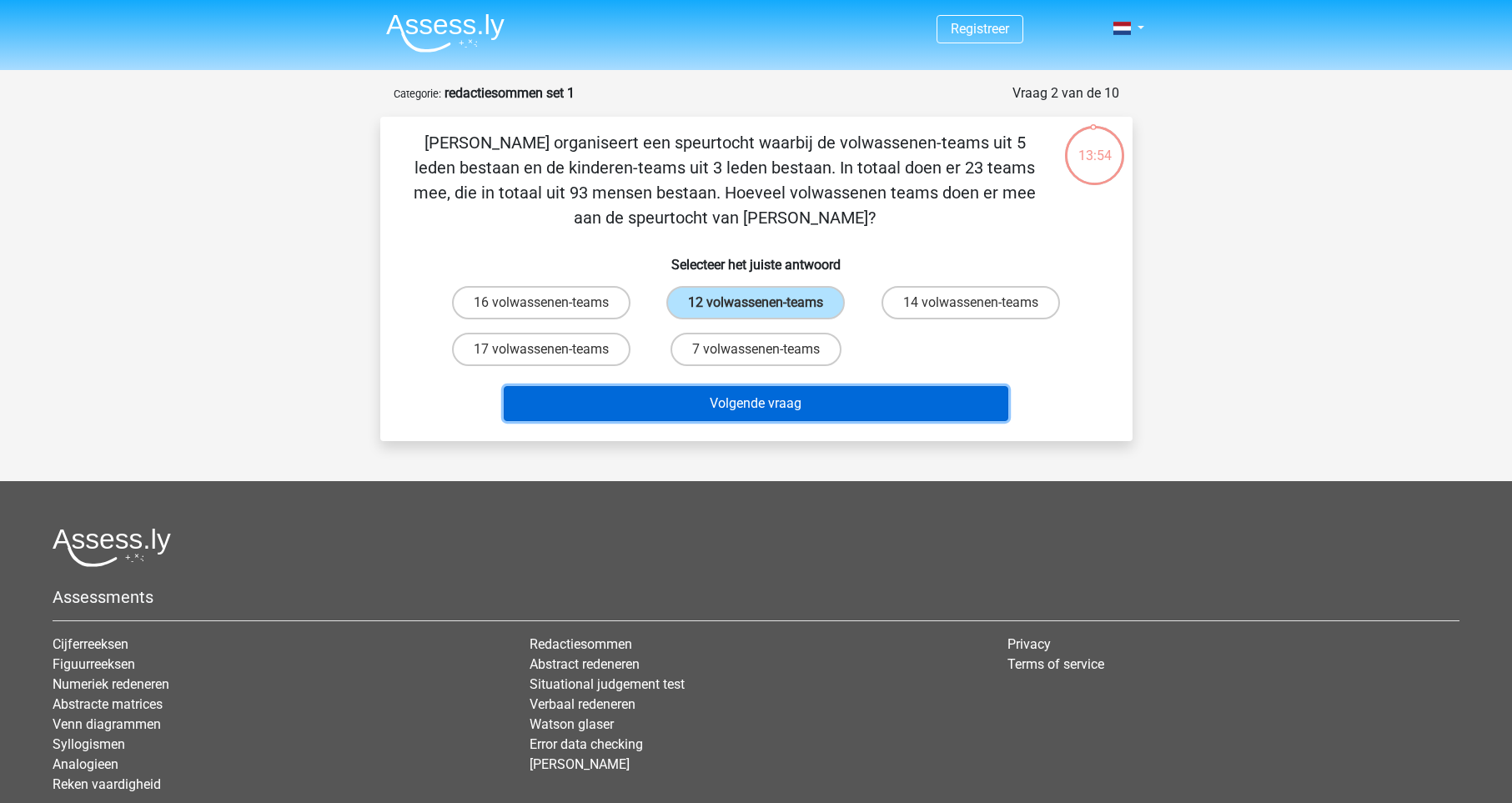
click at [739, 405] on button "Volgende vraag" at bounding box center [756, 404] width 504 height 35
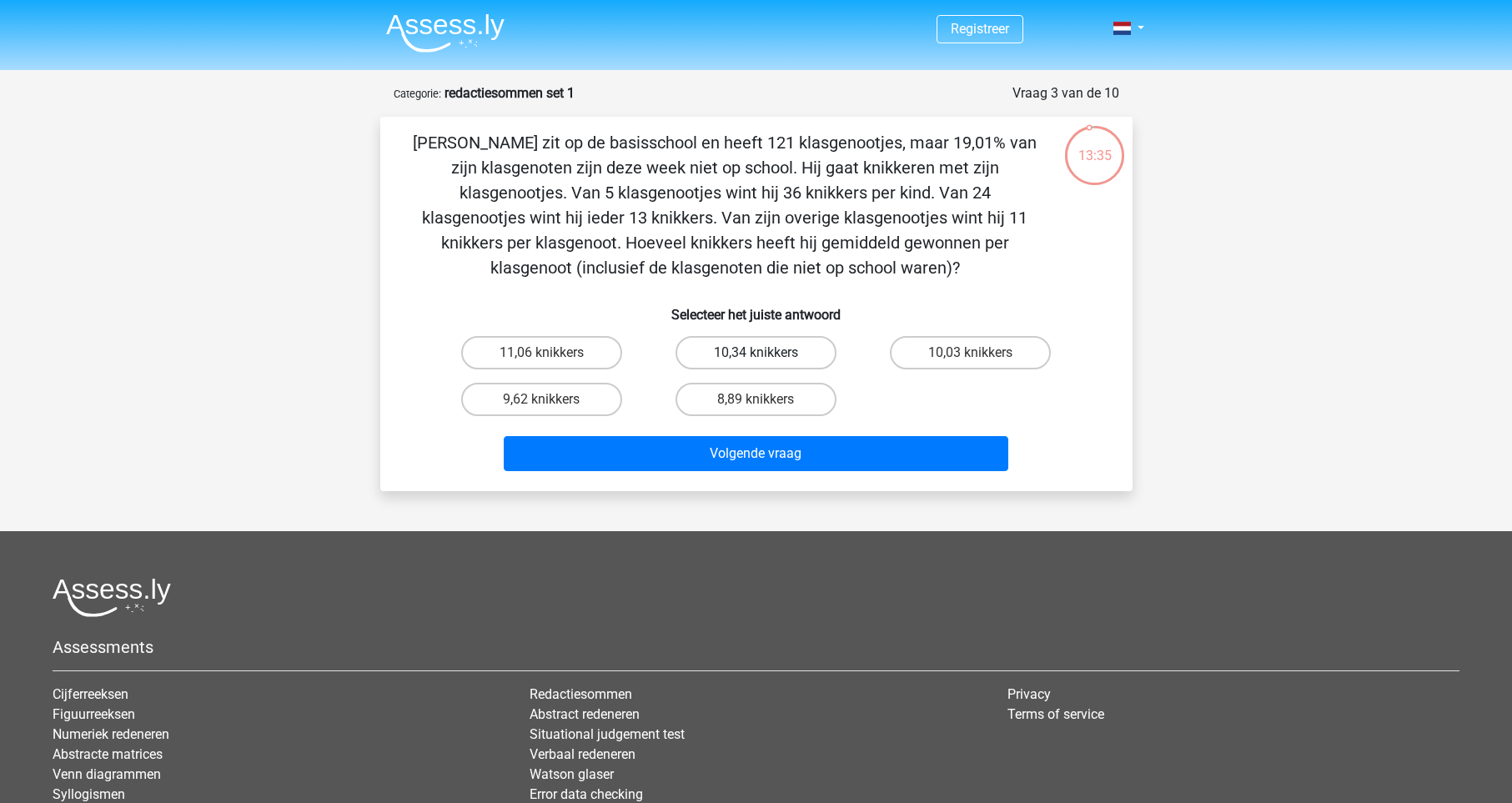
click at [801, 355] on label "10,34 knikkers" at bounding box center [756, 353] width 161 height 33
click at [767, 355] on input "10,34 knikkers" at bounding box center [761, 358] width 11 height 11
radio input "true"
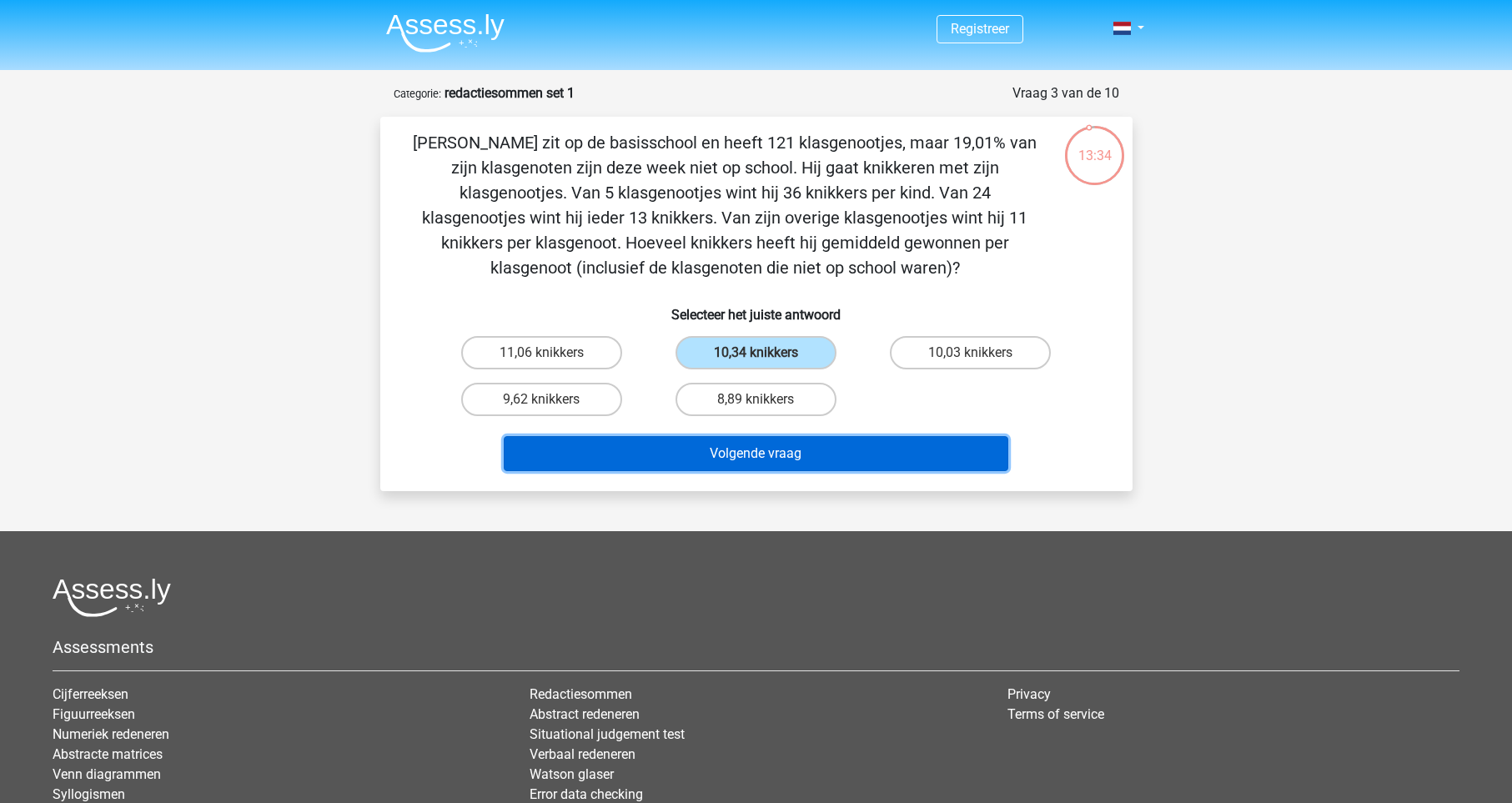
click at [774, 443] on button "Volgende vraag" at bounding box center [756, 454] width 504 height 35
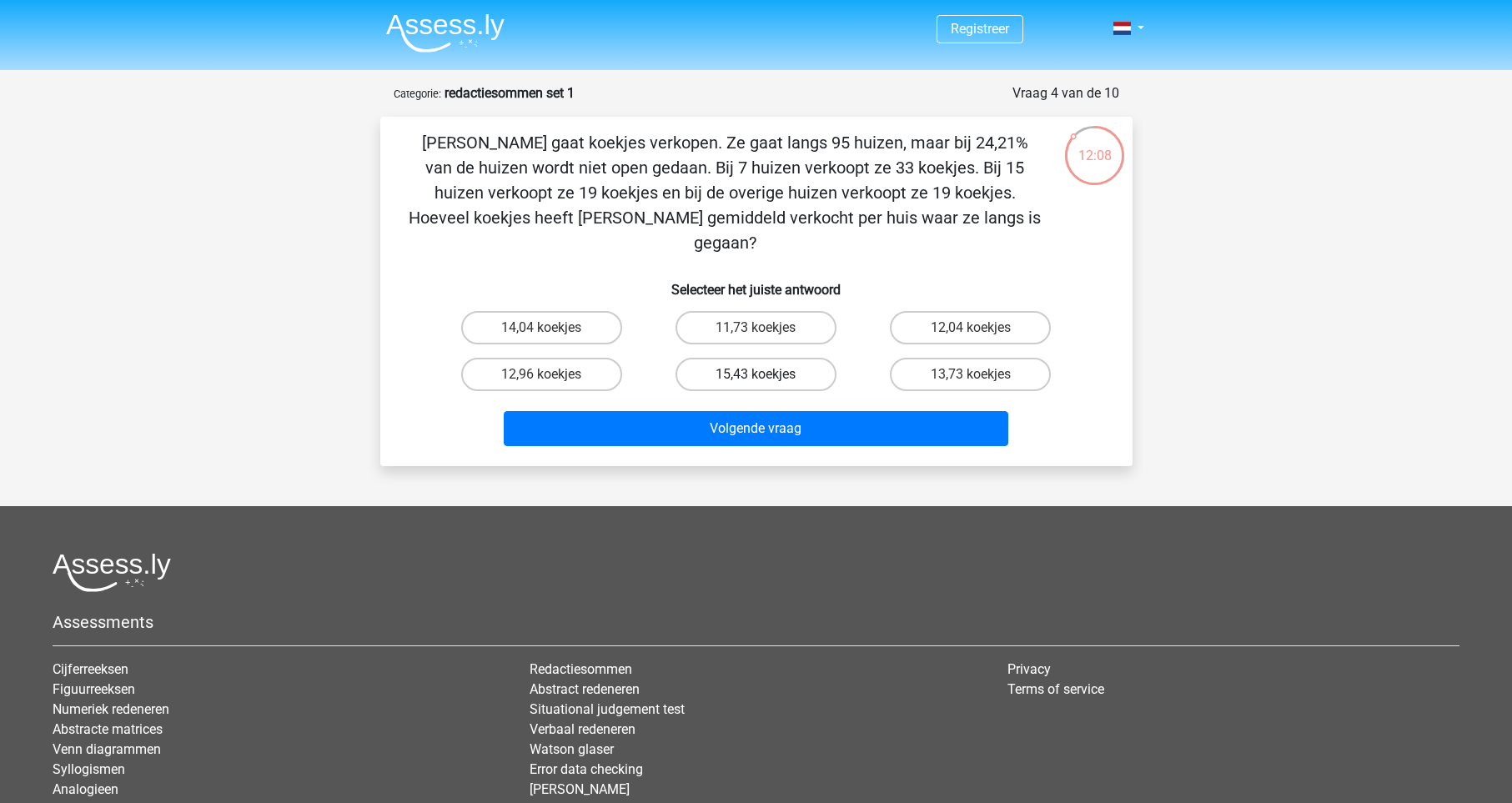
click at [726, 358] on label "15,43 koekjes" at bounding box center [756, 374] width 161 height 33
click at [756, 374] on input "15,43 koekjes" at bounding box center [761, 379] width 11 height 11
radio input "true"
click at [729, 398] on div "Volgende vraag" at bounding box center [756, 426] width 699 height 55
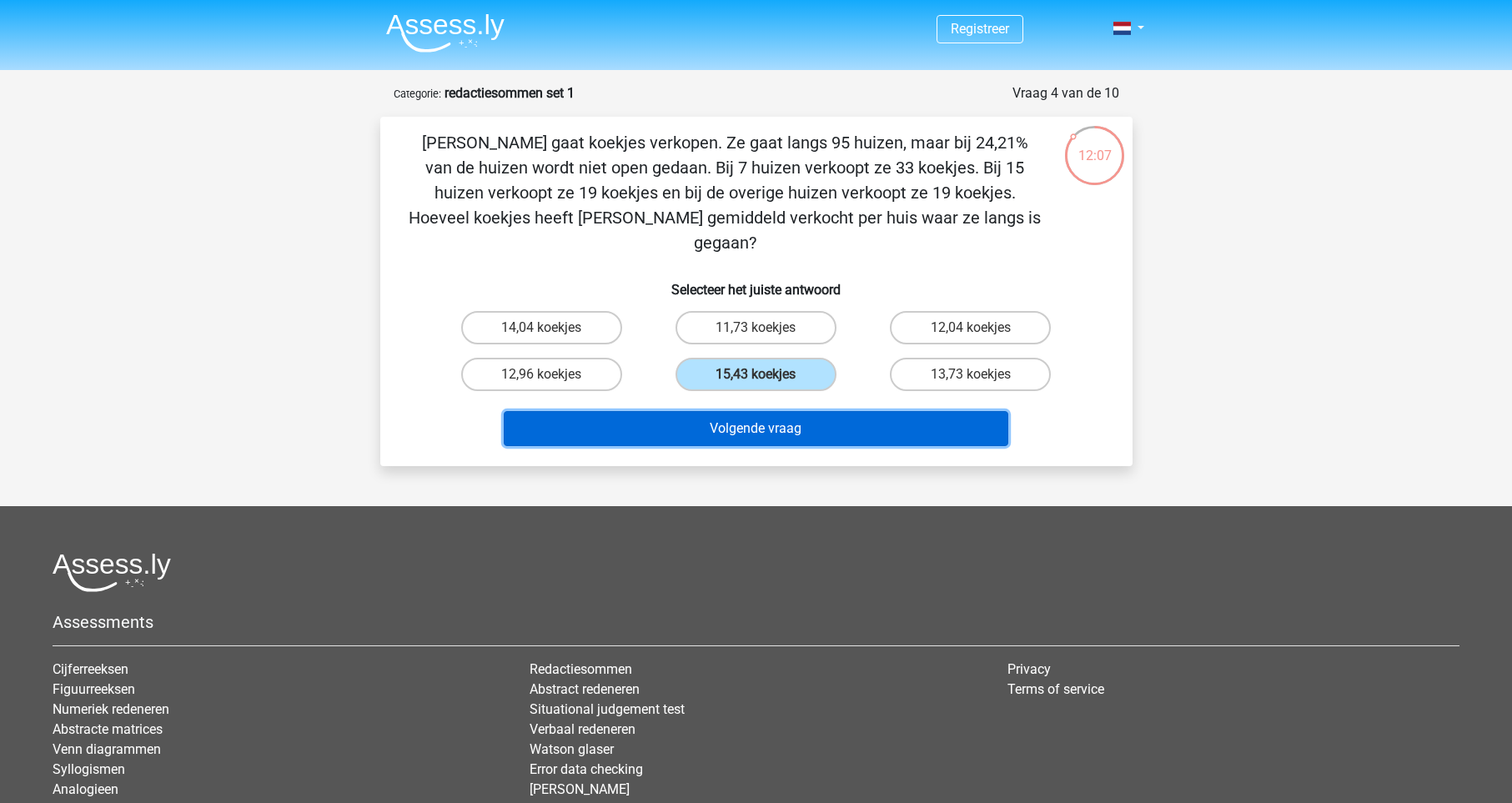
click at [740, 411] on button "Volgende vraag" at bounding box center [756, 429] width 504 height 35
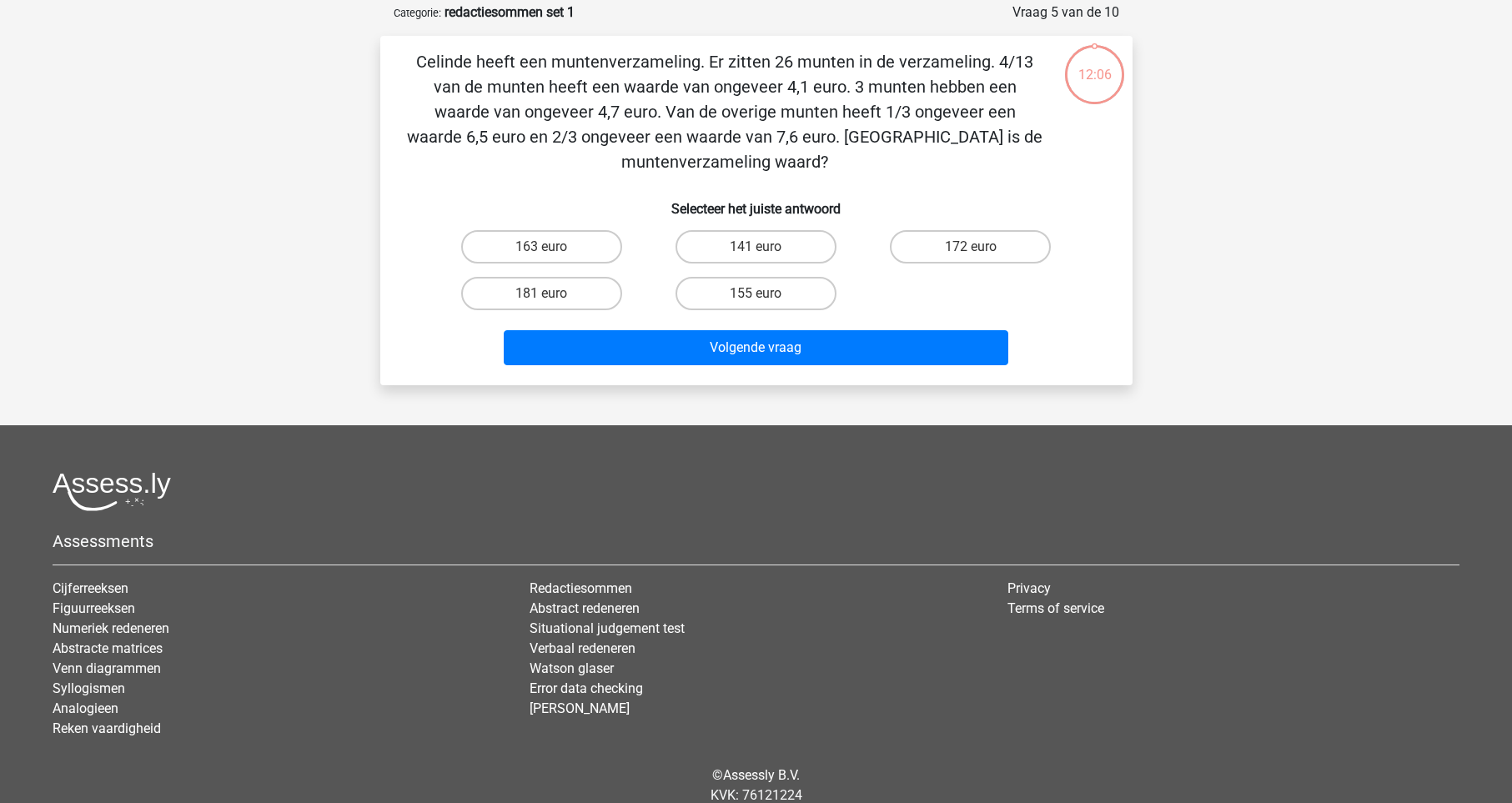
scroll to position [84, 0]
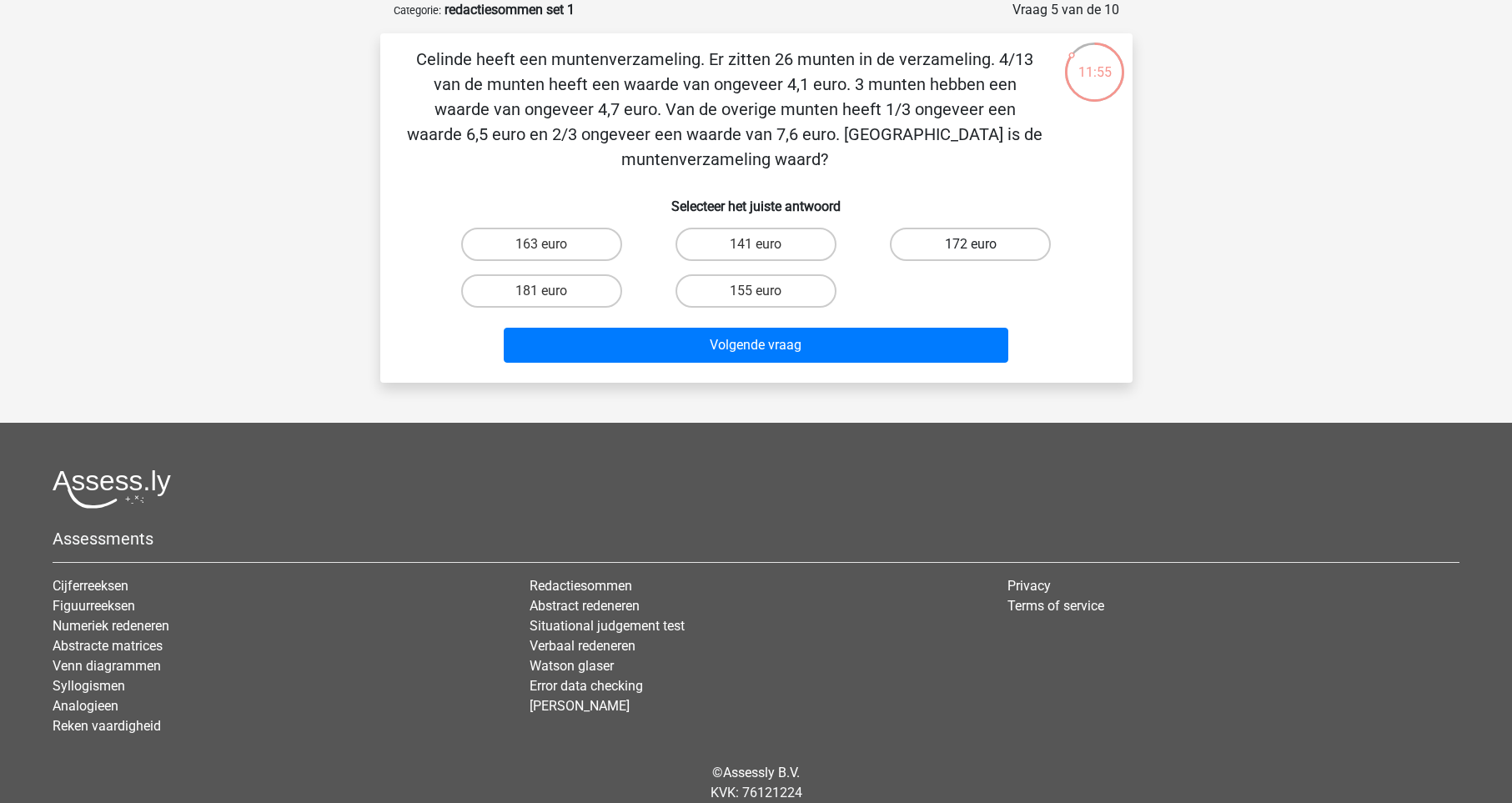
click at [934, 250] on label "172 euro" at bounding box center [970, 245] width 161 height 33
click at [971, 250] on input "172 euro" at bounding box center [976, 250] width 11 height 11
radio input "true"
click at [929, 251] on label "172 euro" at bounding box center [970, 245] width 161 height 33
click at [971, 251] on input "172 euro" at bounding box center [976, 250] width 11 height 11
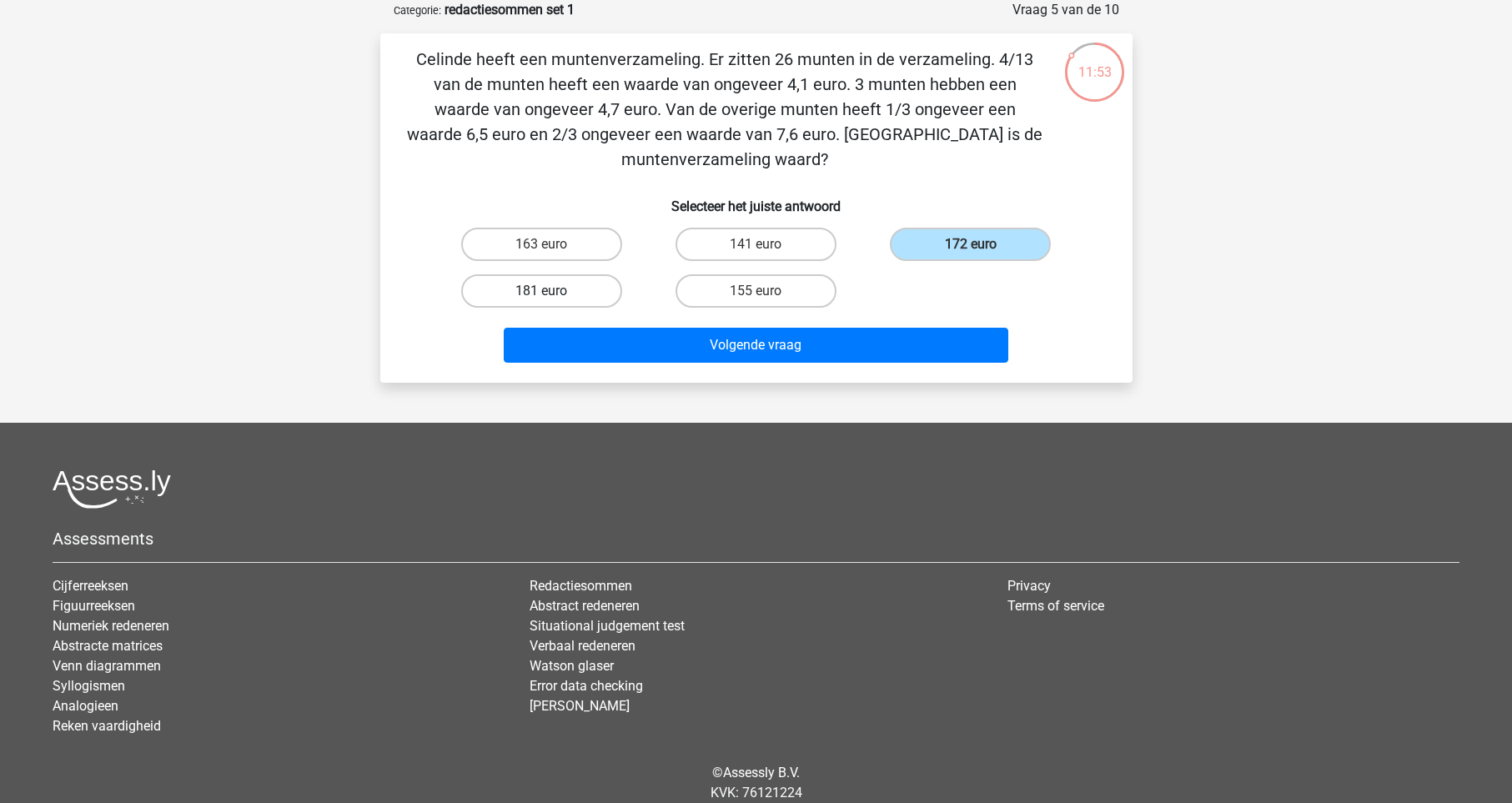
click at [603, 278] on label "181 euro" at bounding box center [542, 291] width 161 height 33
click at [552, 291] on input "181 euro" at bounding box center [547, 296] width 11 height 11
radio input "true"
click at [781, 278] on label "155 euro" at bounding box center [756, 291] width 161 height 33
click at [767, 291] on input "155 euro" at bounding box center [761, 296] width 11 height 11
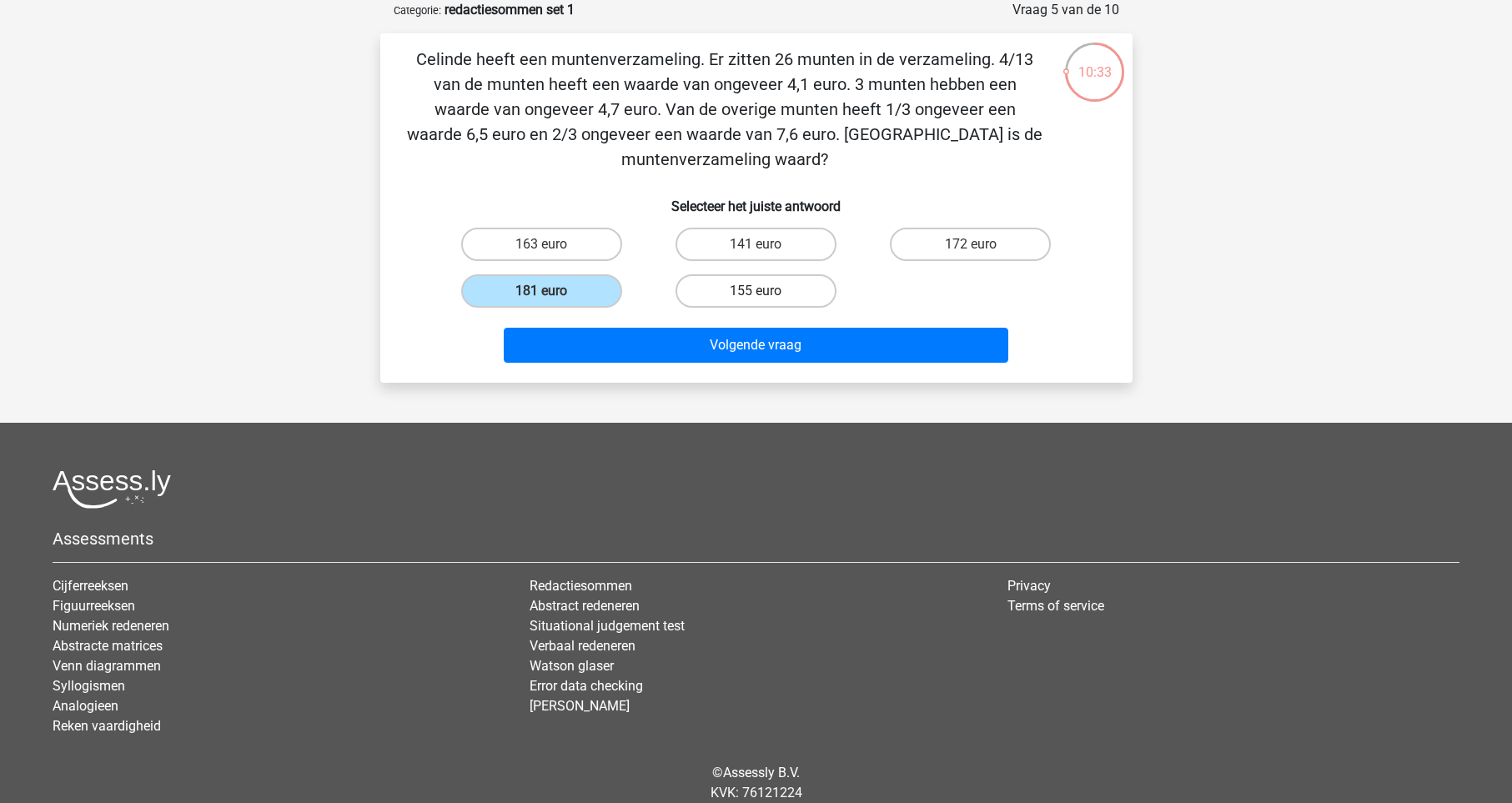
radio input "true"
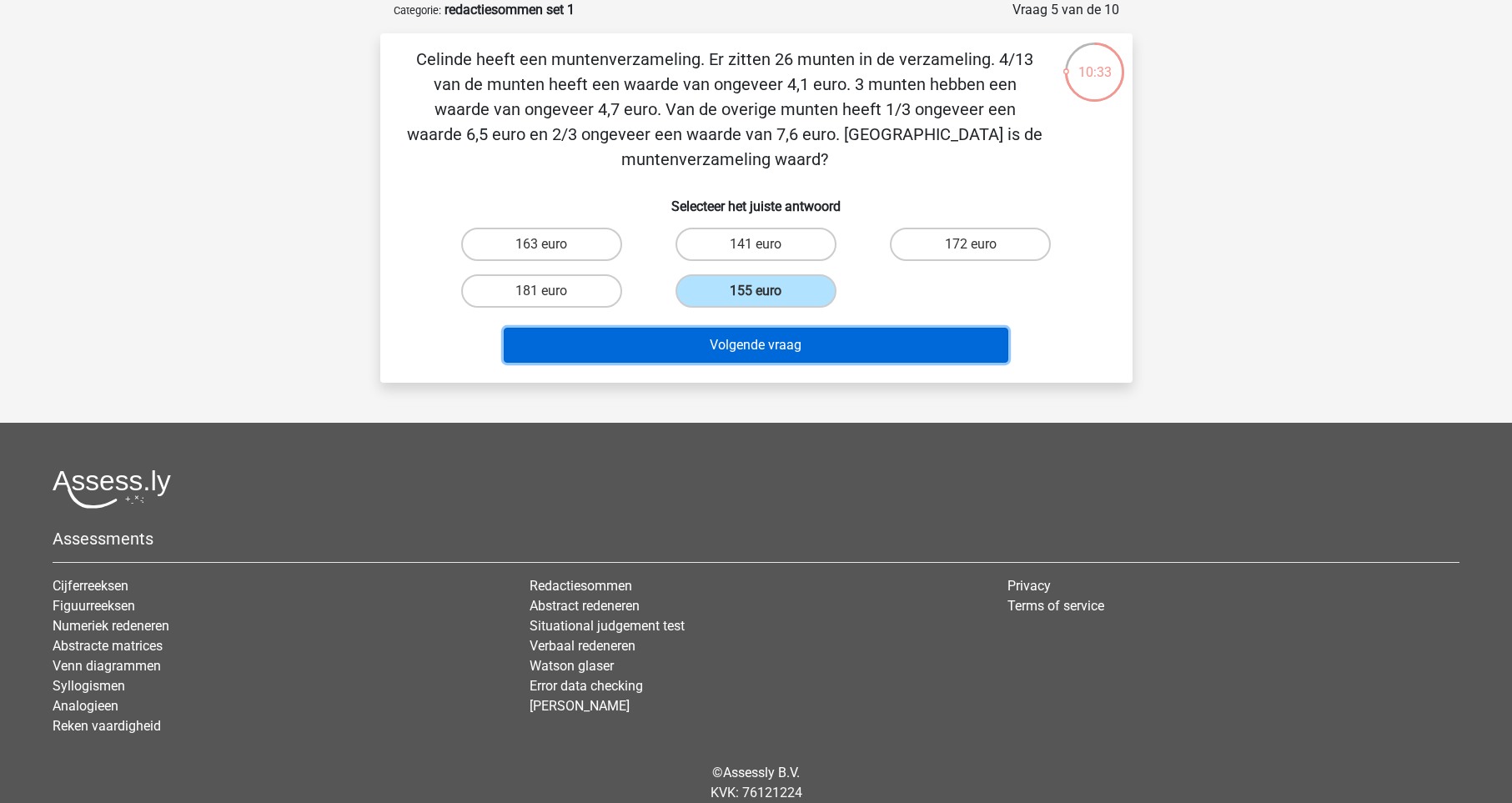
click at [796, 342] on button "Volgende vraag" at bounding box center [756, 345] width 504 height 35
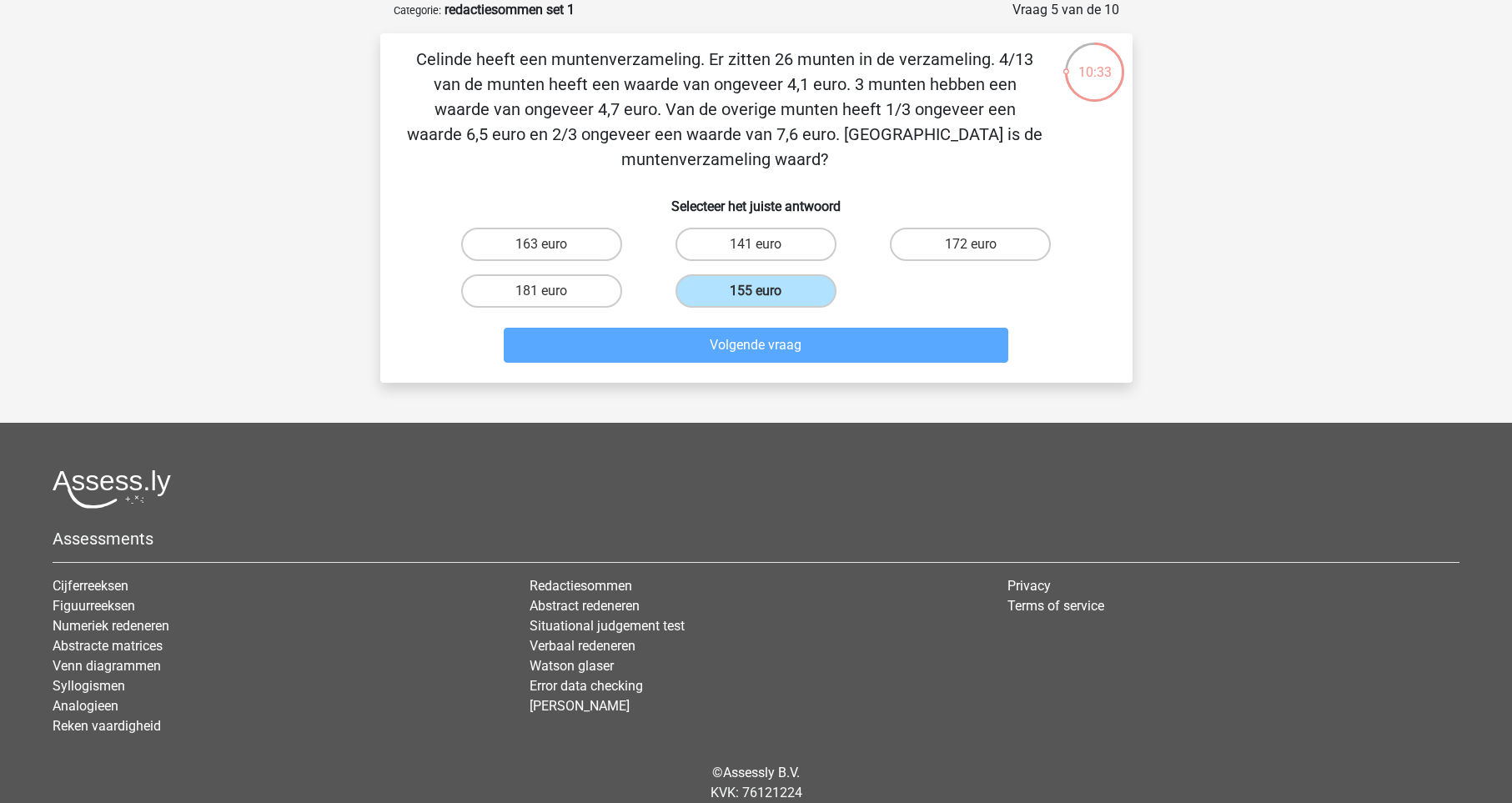
scroll to position [69, 0]
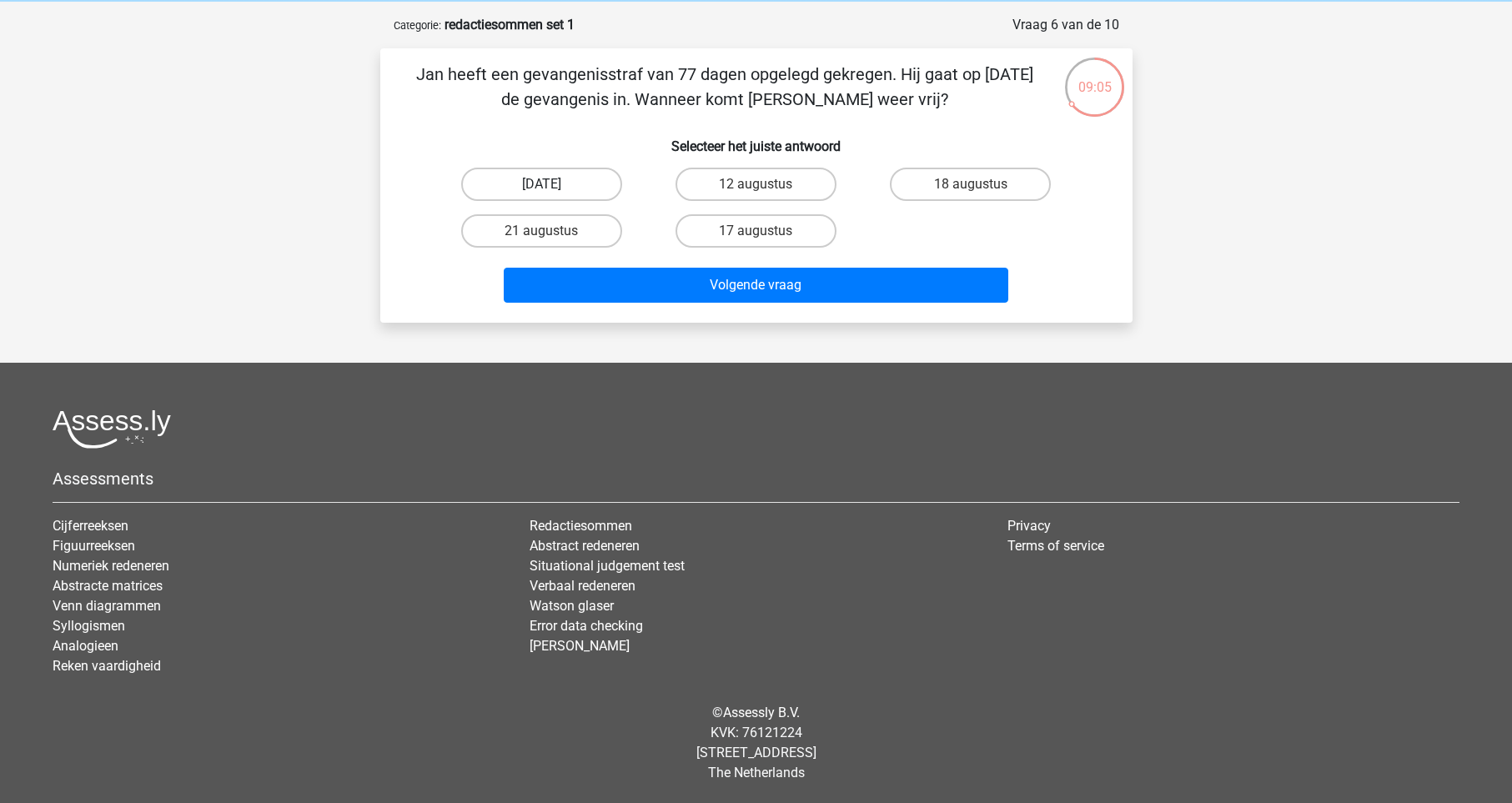
click at [591, 186] on label "13 augustus" at bounding box center [542, 185] width 161 height 33
click at [552, 186] on input "13 augustus" at bounding box center [547, 190] width 11 height 11
radio input "true"
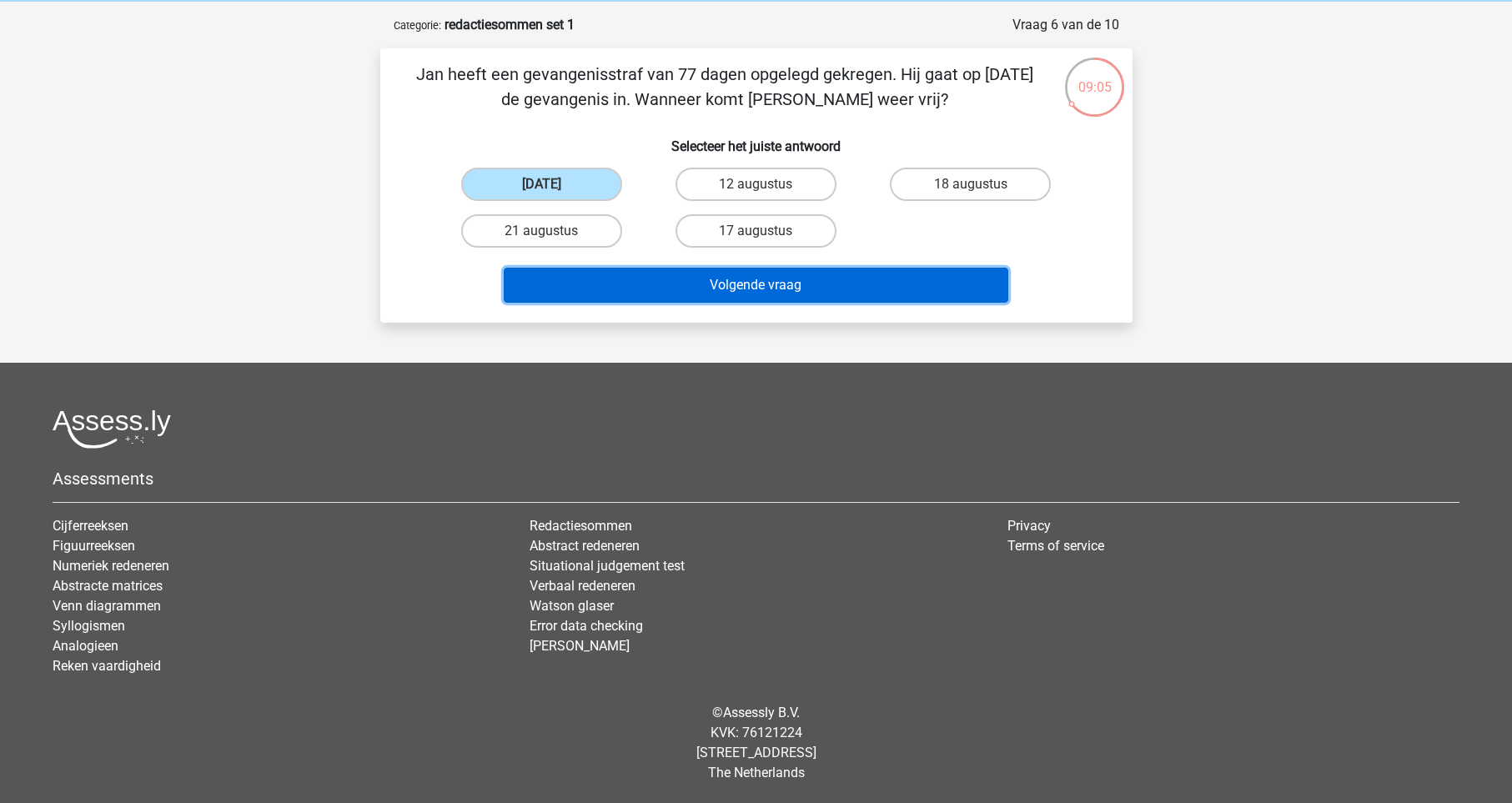
click at [642, 282] on button "Volgende vraag" at bounding box center [756, 285] width 504 height 35
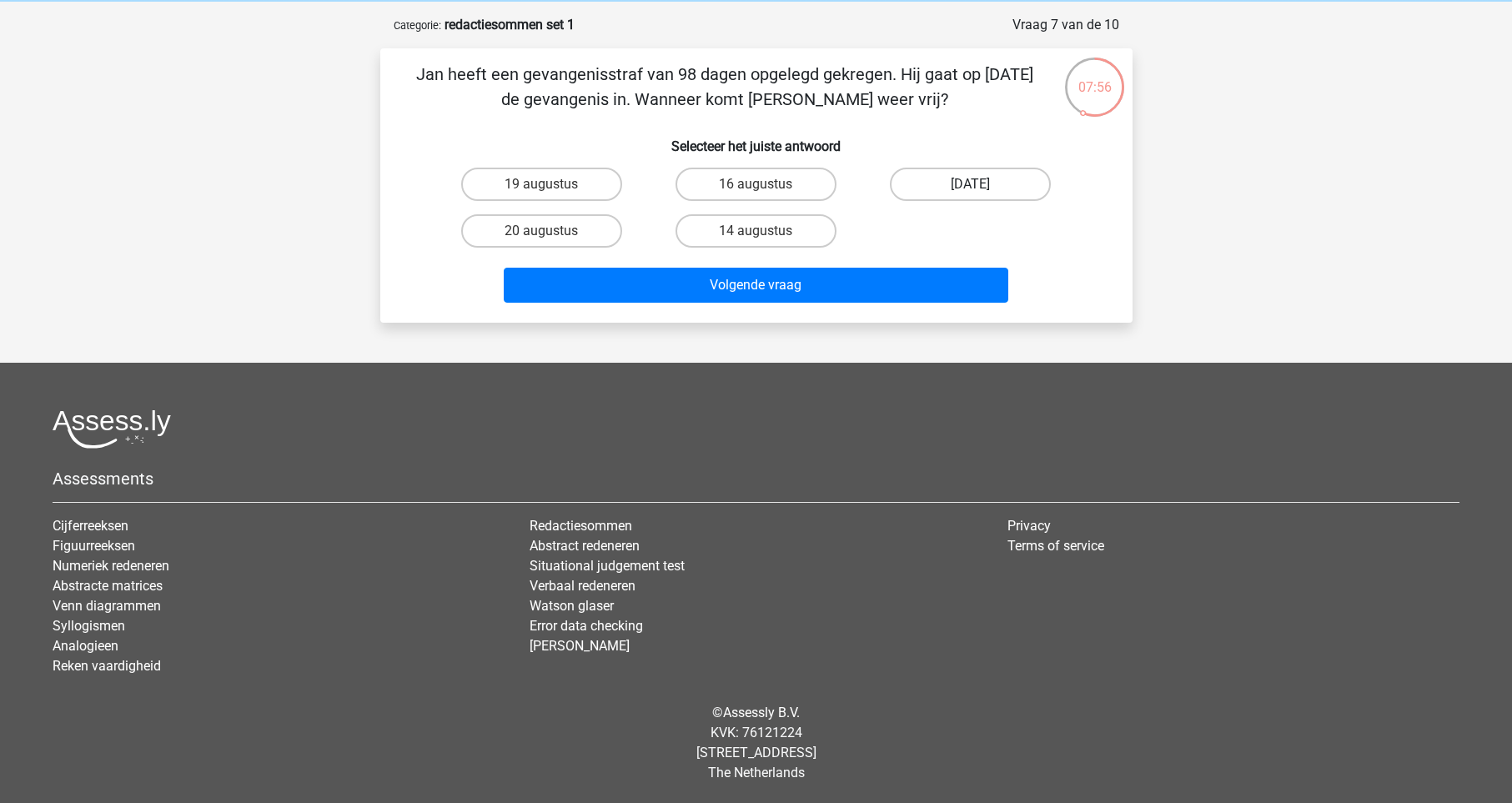
click at [936, 191] on label "22 augustus" at bounding box center [970, 185] width 161 height 33
click at [971, 191] on input "22 augustus" at bounding box center [976, 190] width 11 height 11
radio input "true"
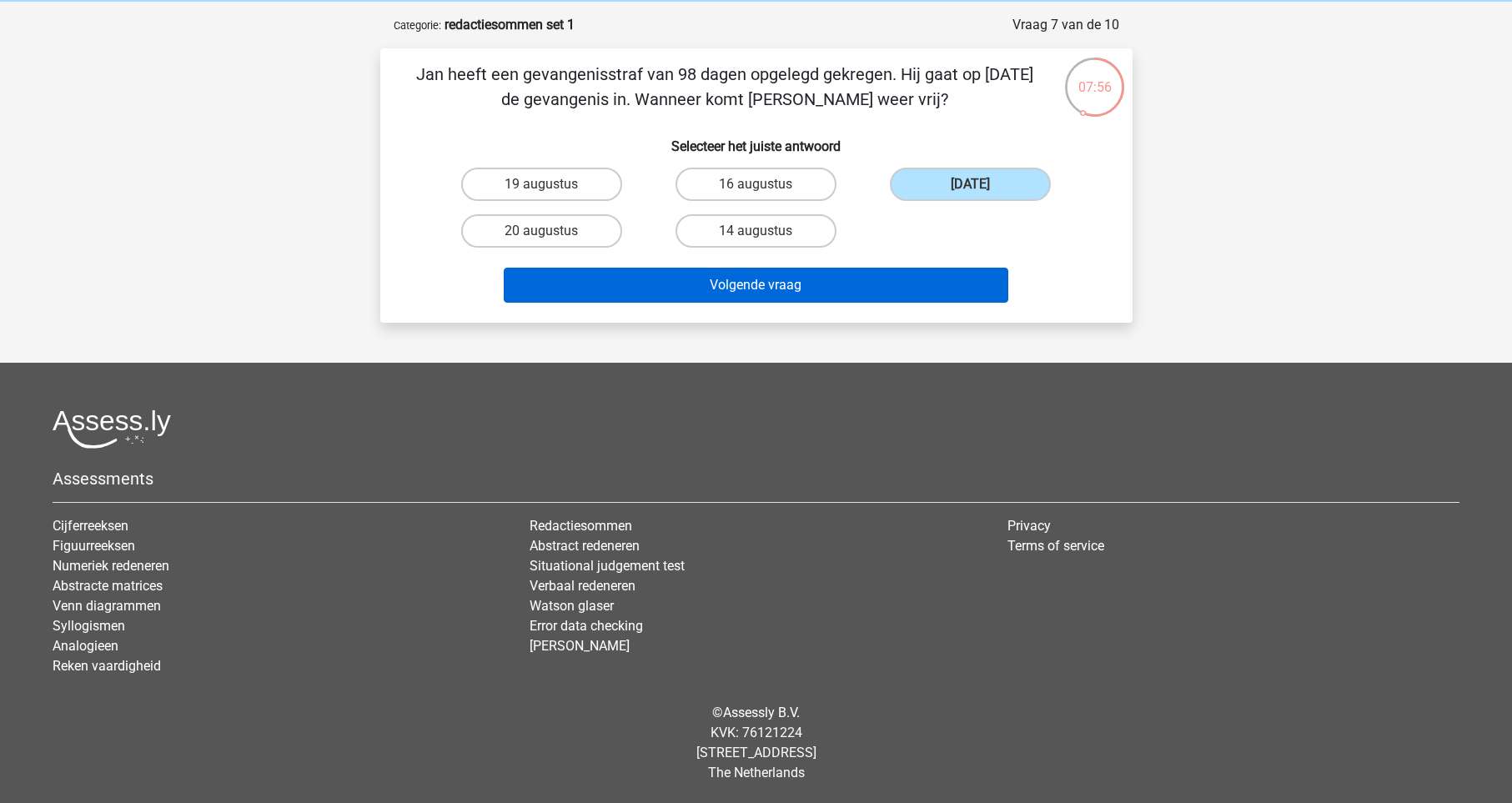
drag, startPoint x: 900, startPoint y: 307, endPoint x: 927, endPoint y: 303, distance: 27.3
click at [900, 308] on div "Volgende vraag" at bounding box center [756, 288] width 644 height 41
click at [960, 273] on button "Volgende vraag" at bounding box center [756, 285] width 504 height 35
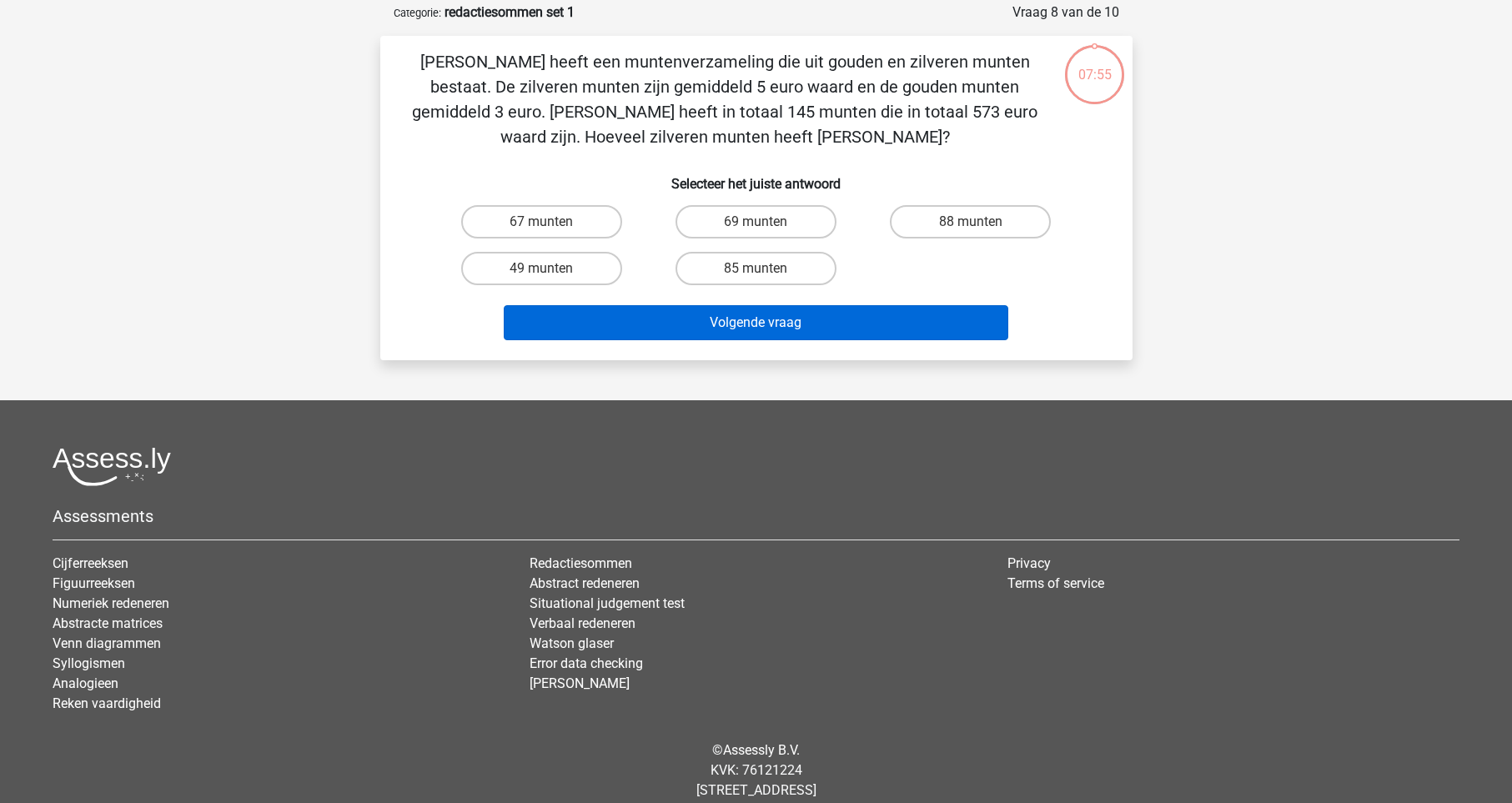
scroll to position [84, 0]
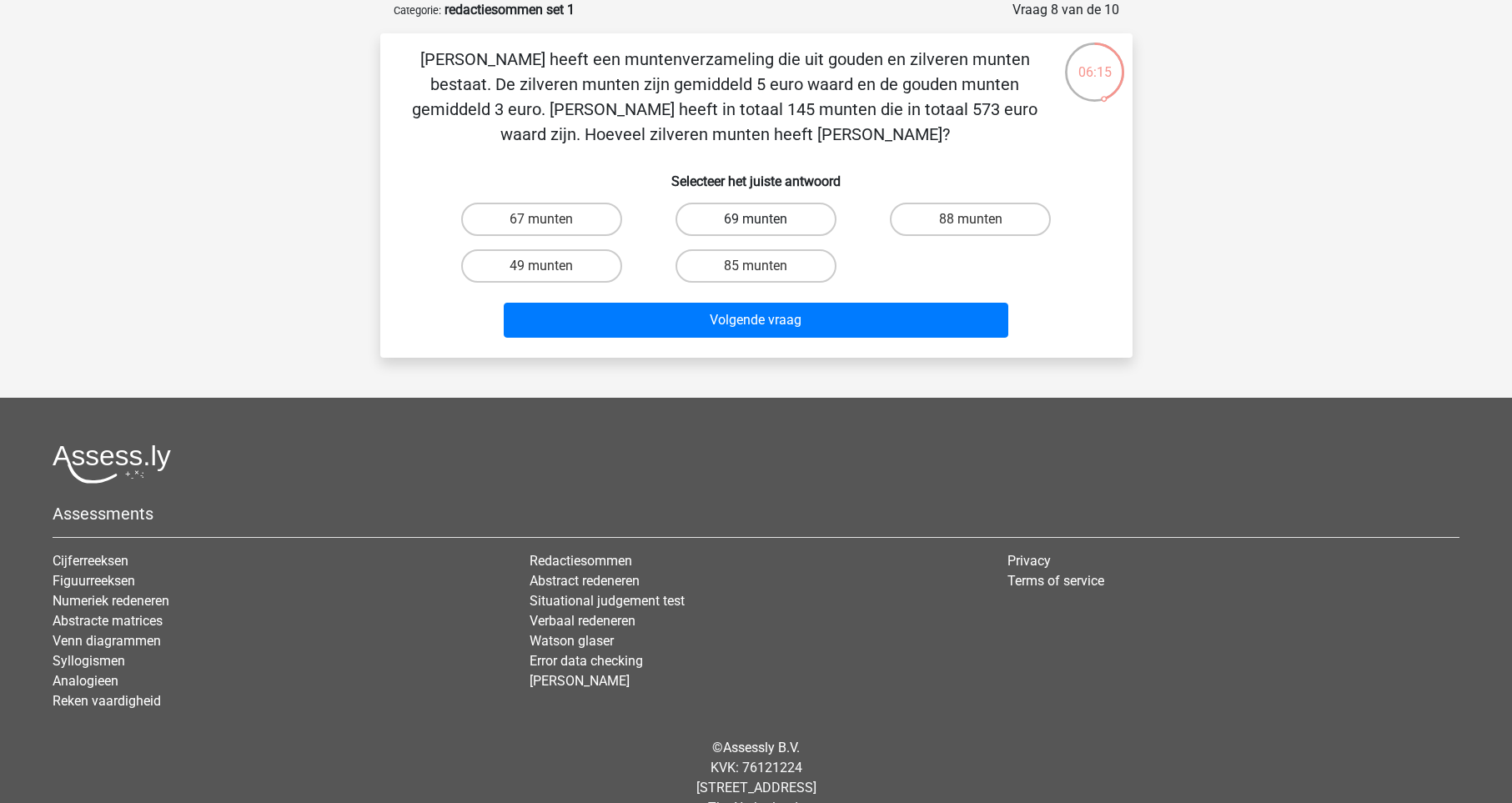
drag, startPoint x: 795, startPoint y: 216, endPoint x: 799, endPoint y: 294, distance: 78.1
click at [794, 216] on label "69 munten" at bounding box center [756, 219] width 161 height 33
click at [767, 219] on input "69 munten" at bounding box center [761, 224] width 11 height 11
radio input "true"
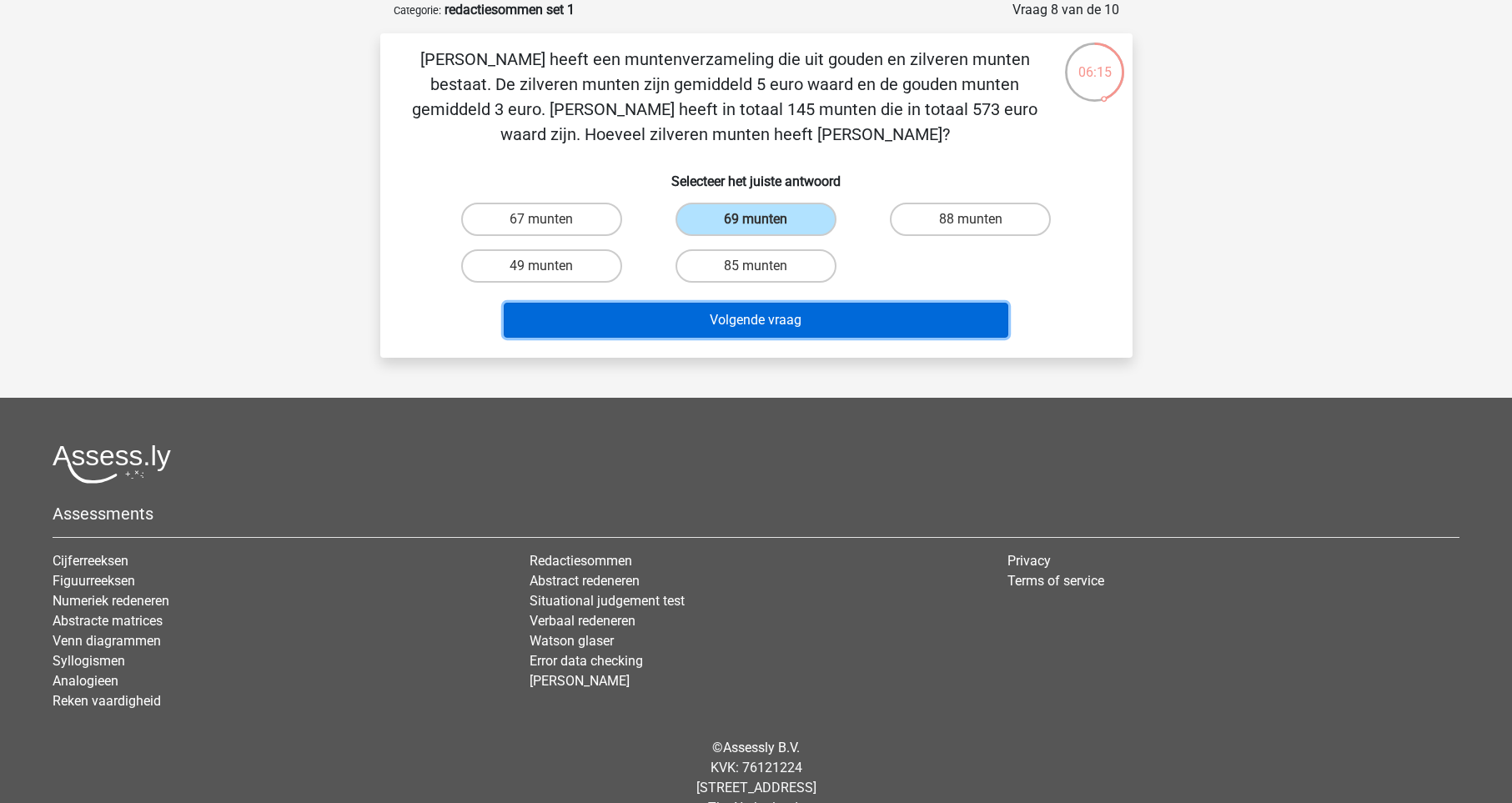
click at [795, 309] on button "Volgende vraag" at bounding box center [756, 320] width 504 height 35
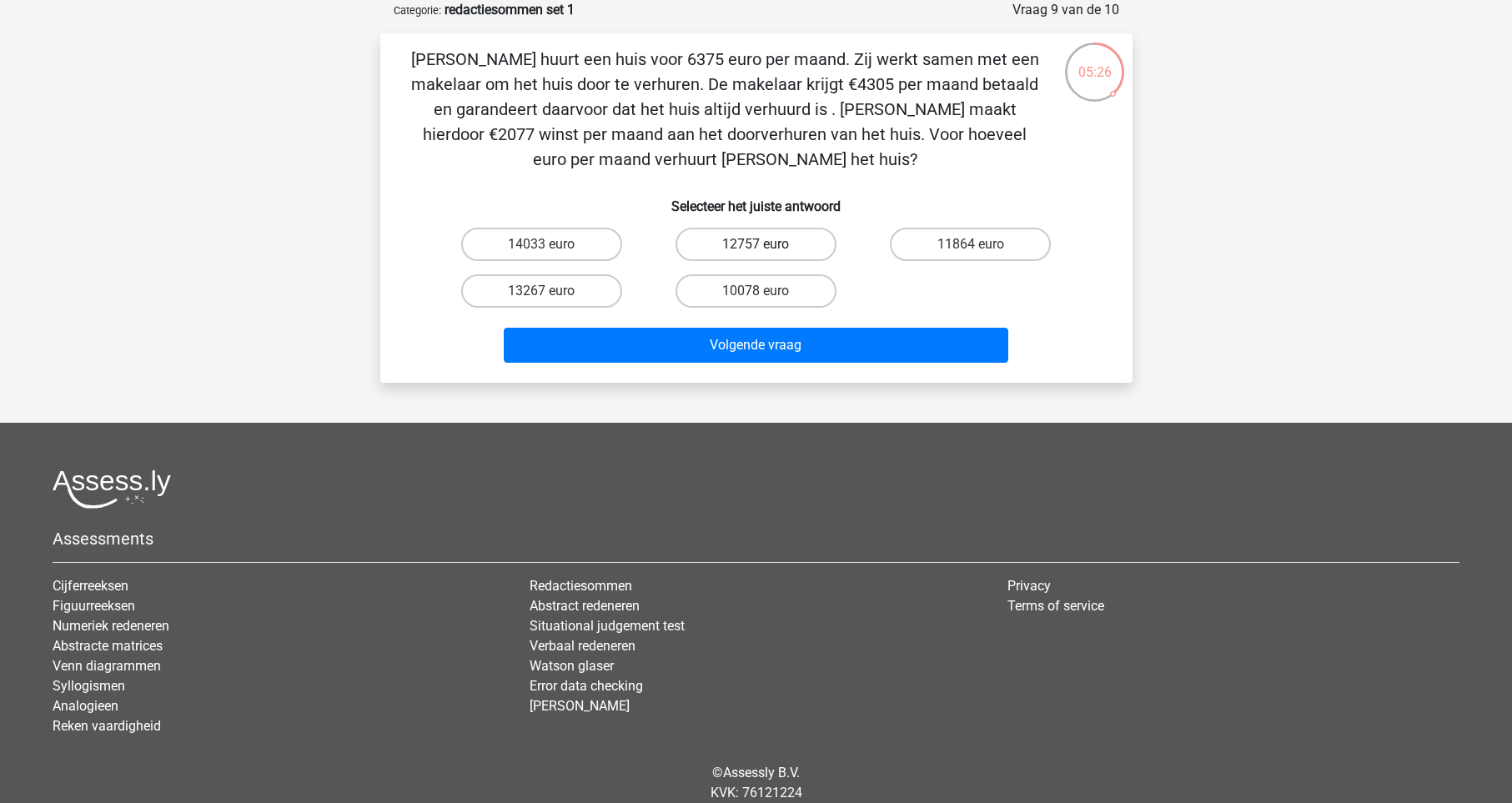
click at [784, 243] on label "12757 euro" at bounding box center [756, 245] width 161 height 33
click at [767, 245] on input "12757 euro" at bounding box center [761, 250] width 11 height 11
radio input "true"
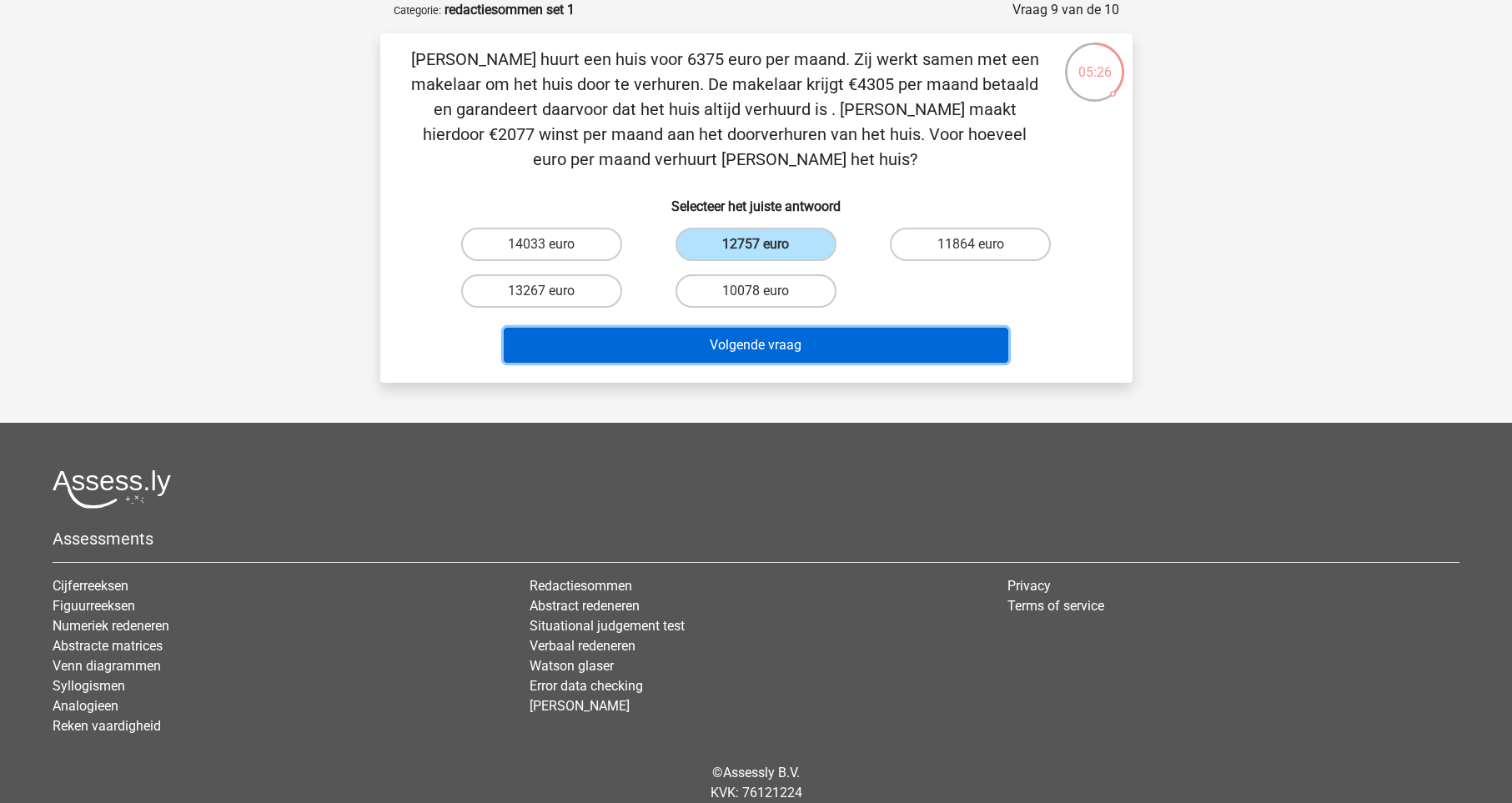
click at [794, 343] on button "Volgende vraag" at bounding box center [756, 345] width 504 height 35
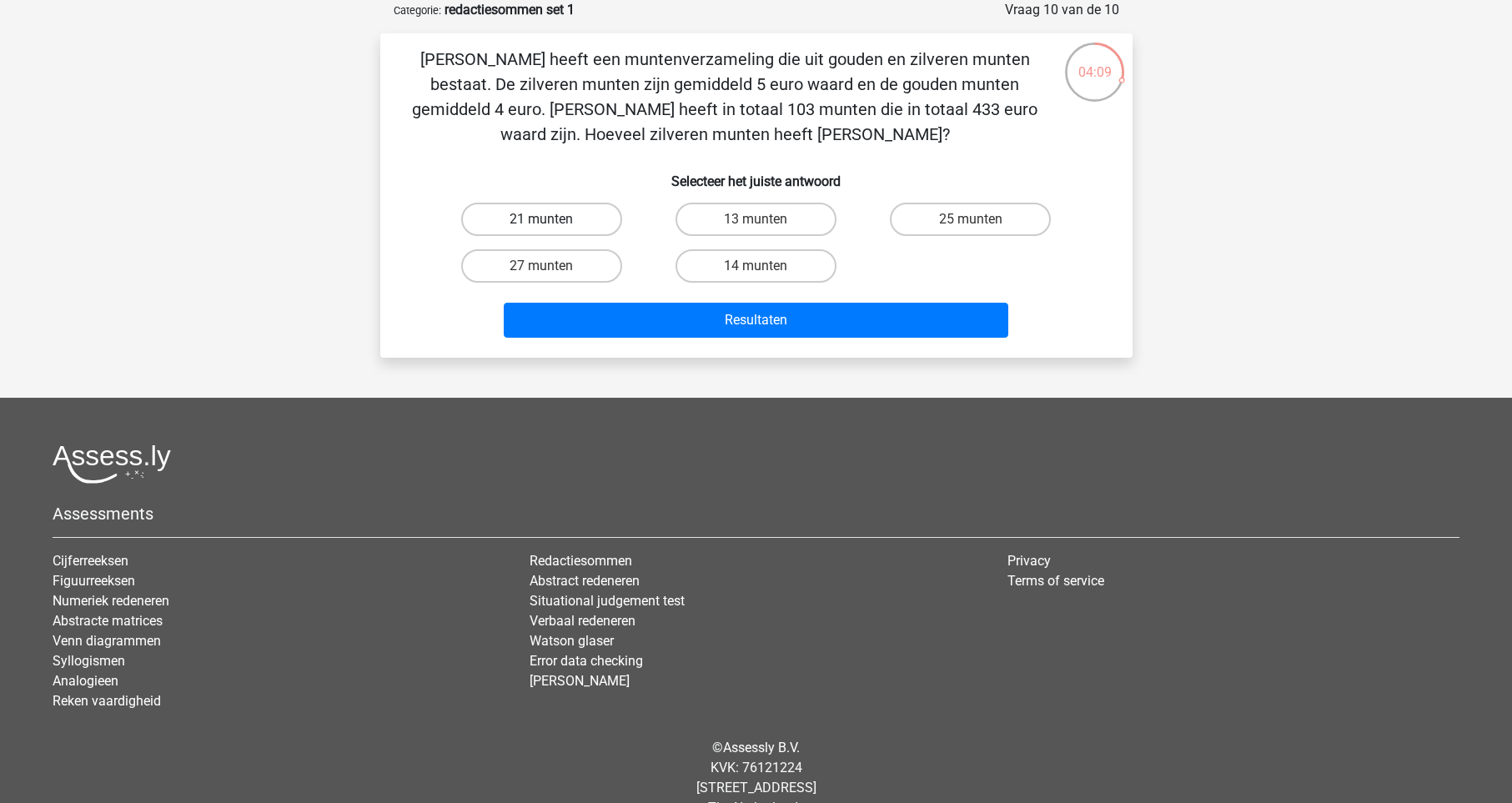
click at [590, 229] on label "21 munten" at bounding box center [542, 219] width 161 height 33
click at [552, 229] on input "21 munten" at bounding box center [547, 224] width 11 height 11
radio input "true"
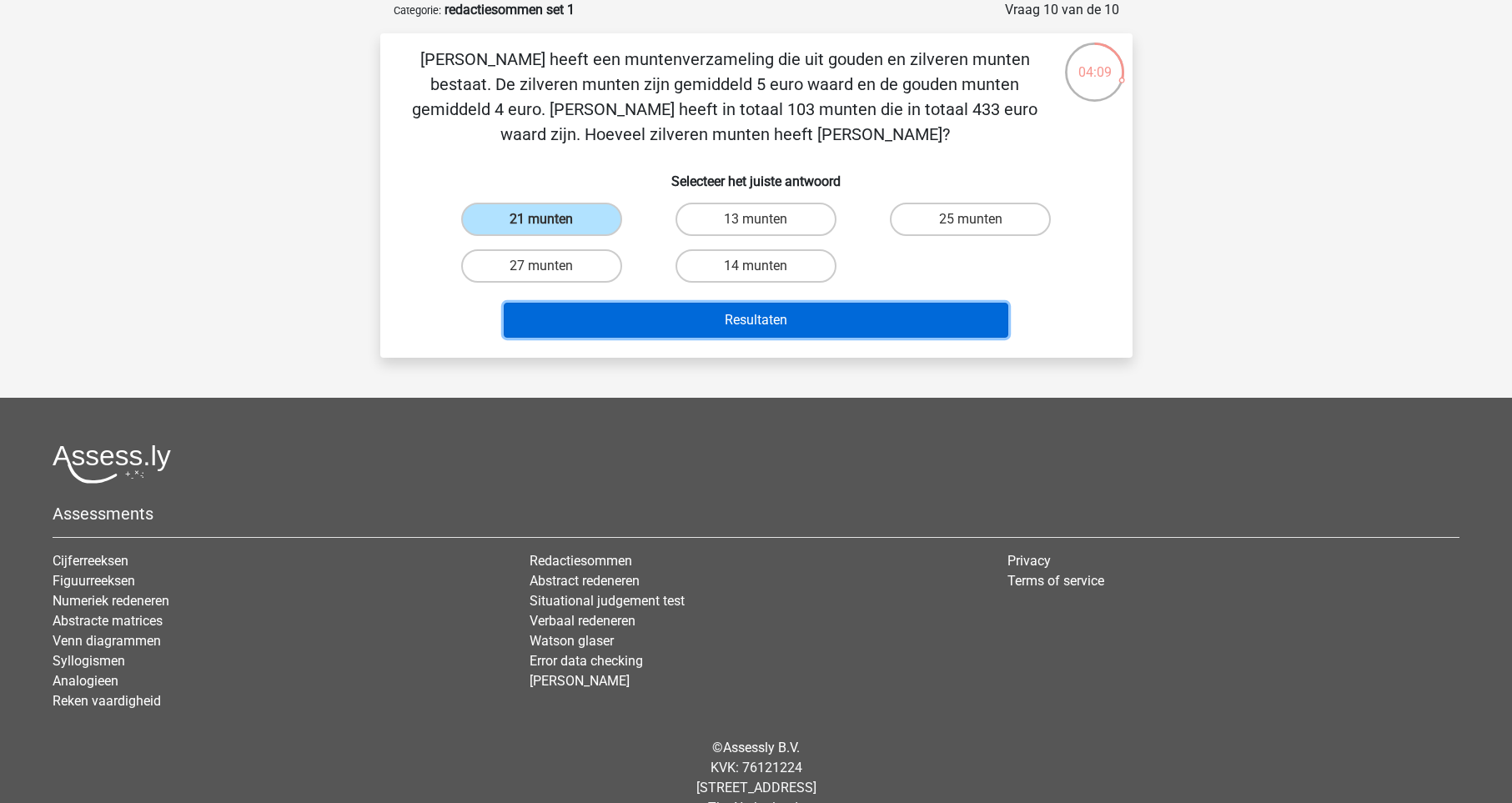
click at [619, 315] on button "Resultaten" at bounding box center [756, 320] width 504 height 35
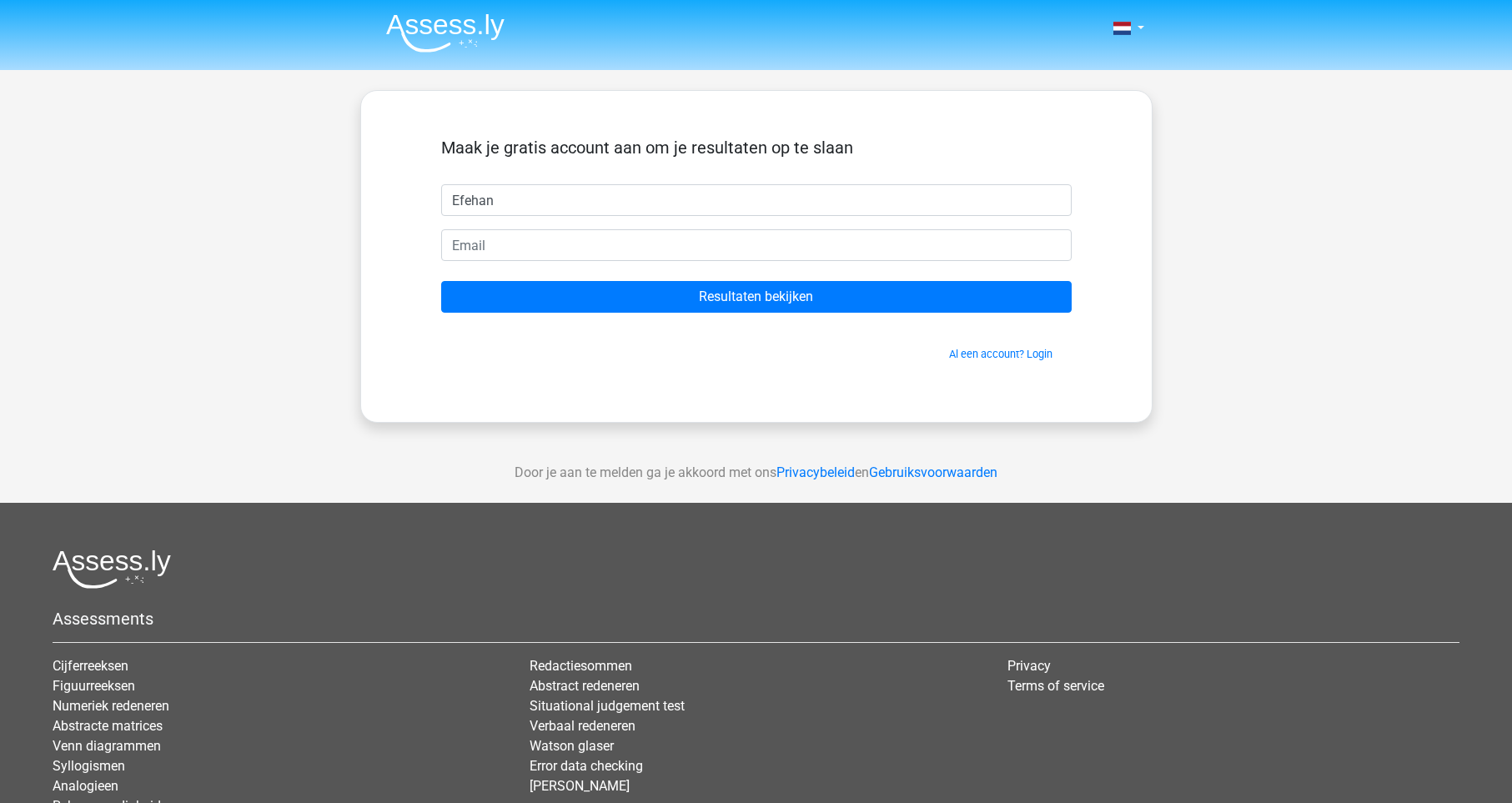
click at [611, 207] on input "Efehan" at bounding box center [756, 201] width 630 height 31
type input "Efehan"
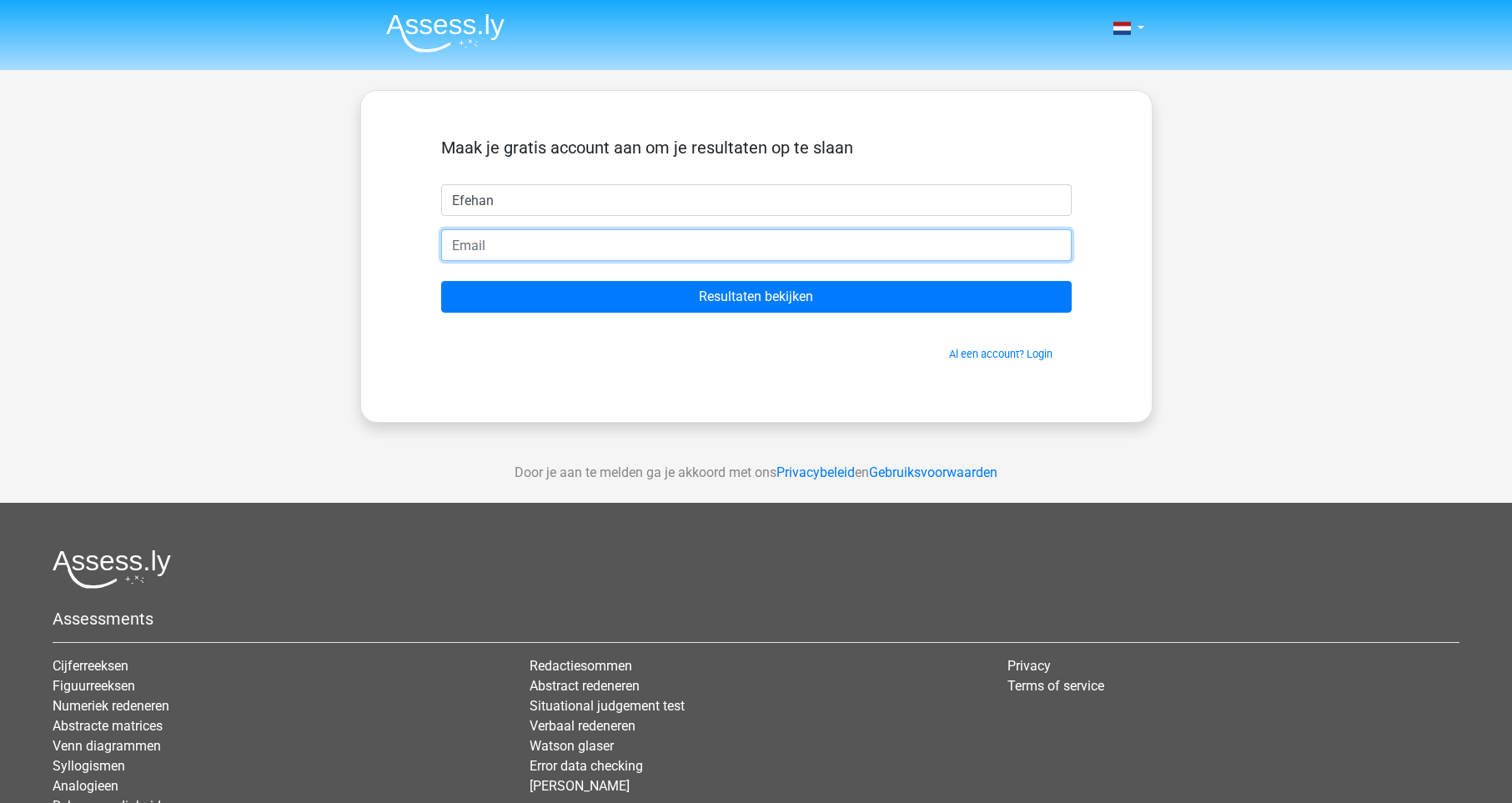
click at [552, 250] on input "email" at bounding box center [756, 245] width 630 height 31
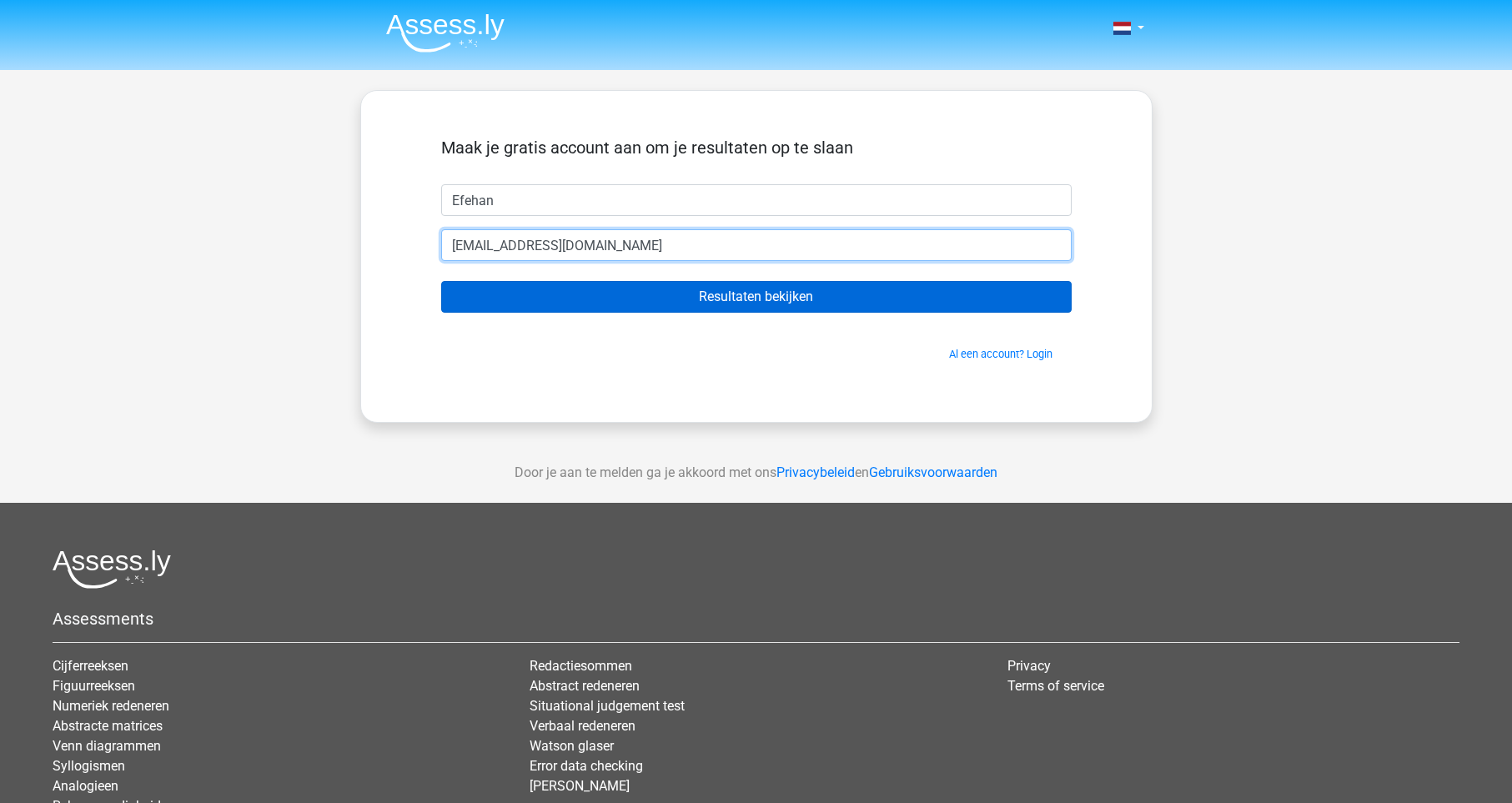
type input "[EMAIL_ADDRESS][DOMAIN_NAME]"
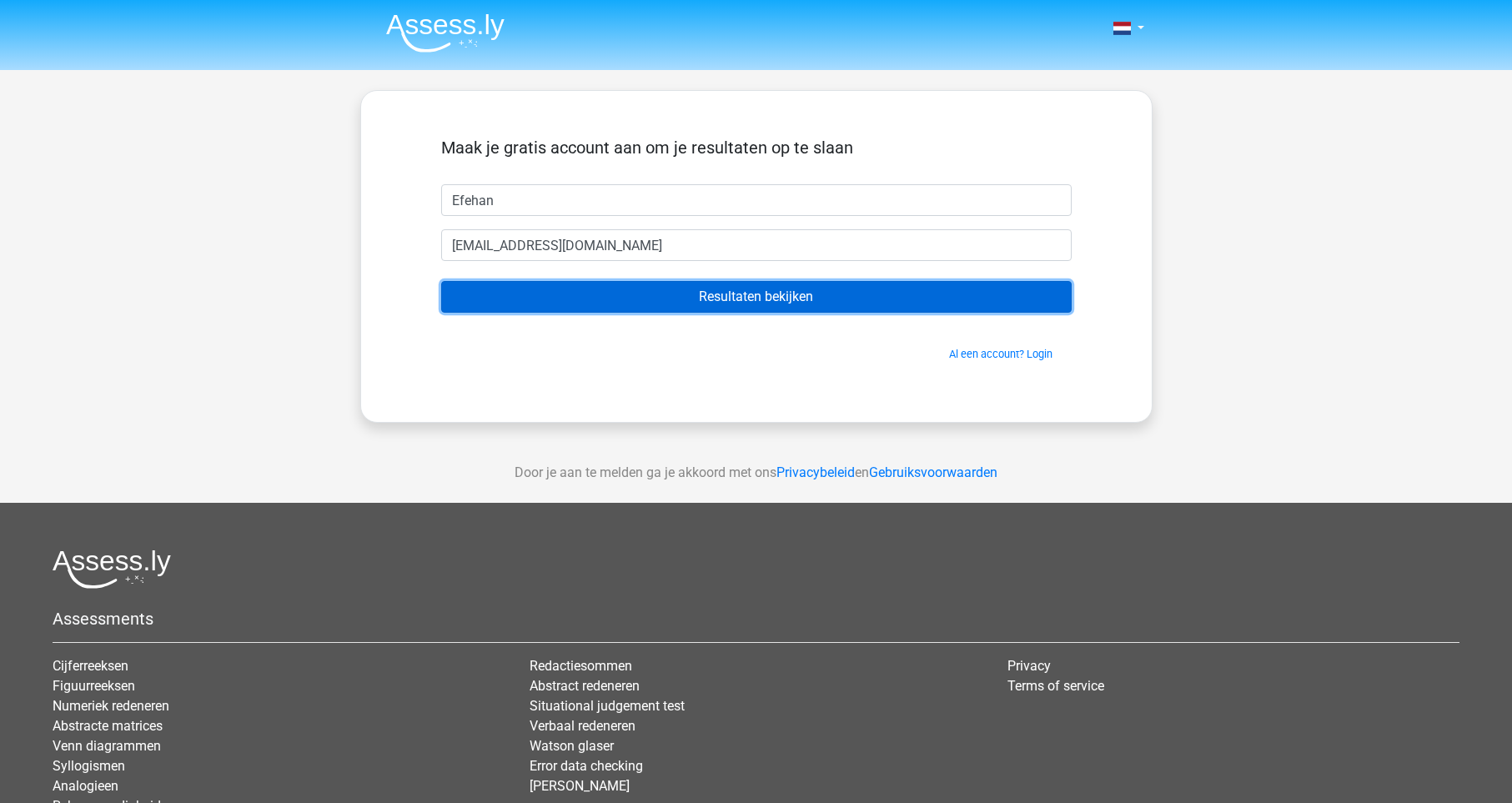
click at [543, 291] on input "Resultaten bekijken" at bounding box center [756, 297] width 630 height 31
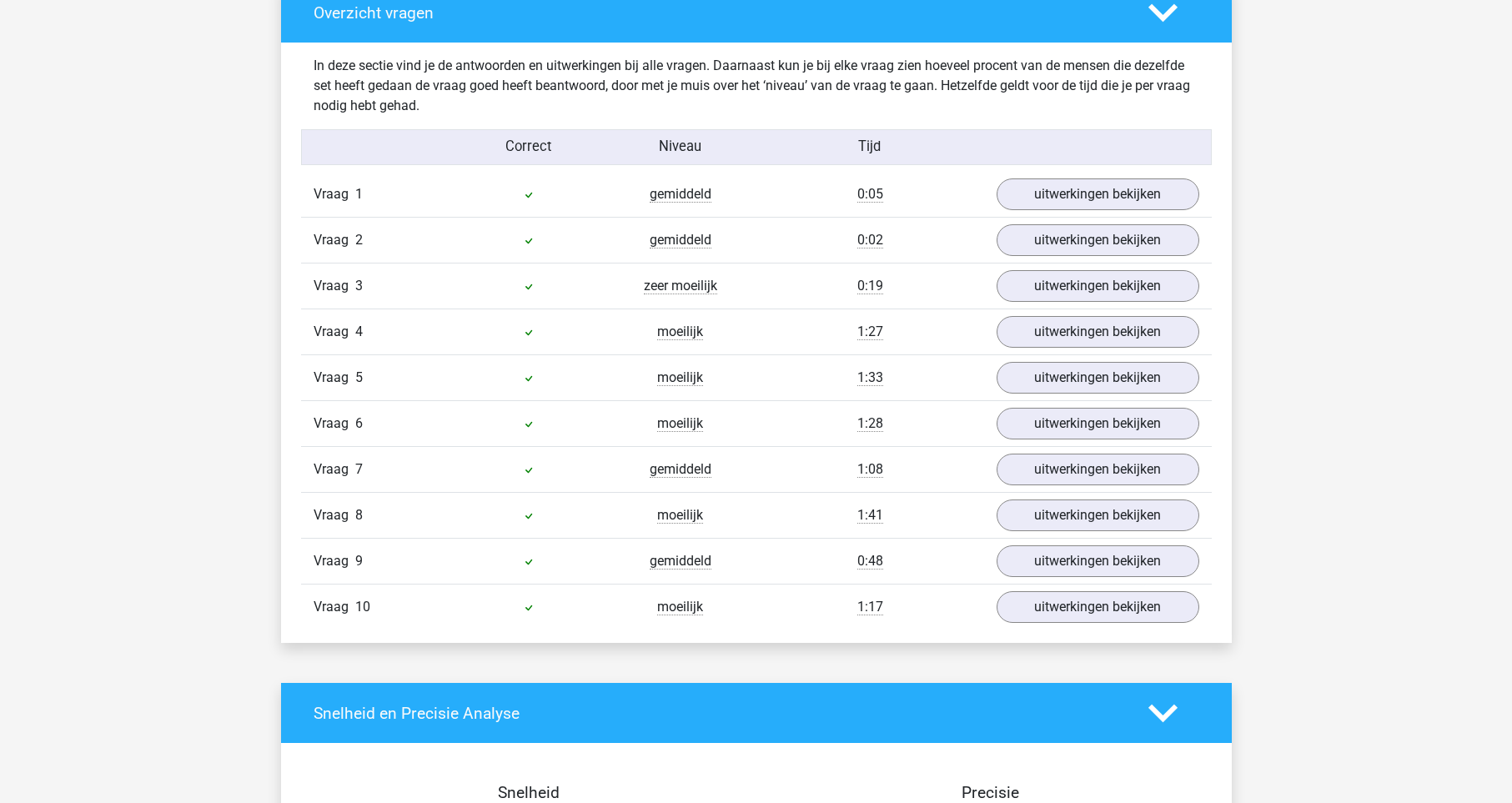
scroll to position [1272, 0]
